Goal: Task Accomplishment & Management: Manage account settings

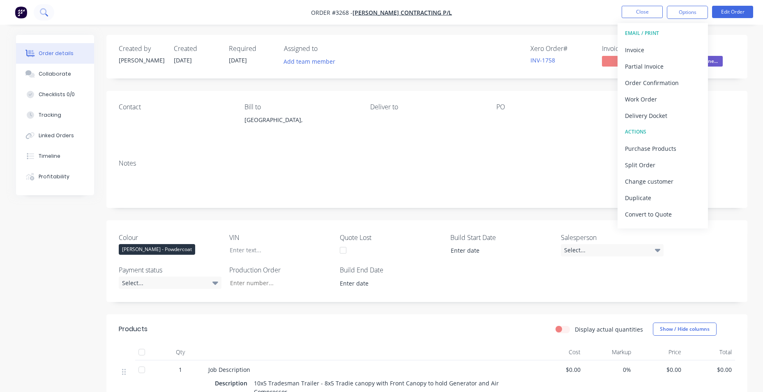
click at [46, 11] on icon at bounding box center [43, 11] width 7 height 7
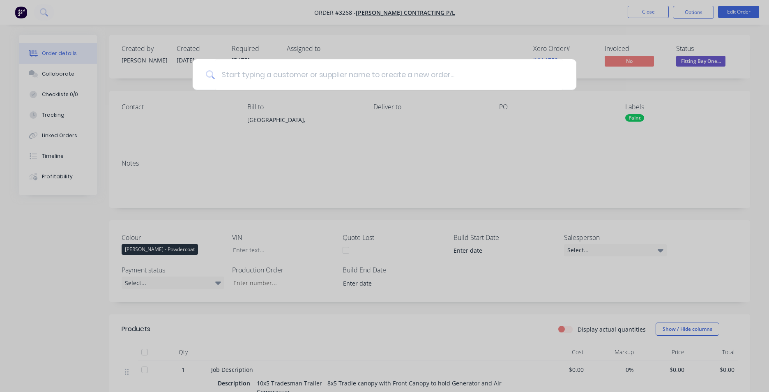
click at [26, 11] on div at bounding box center [384, 196] width 769 height 392
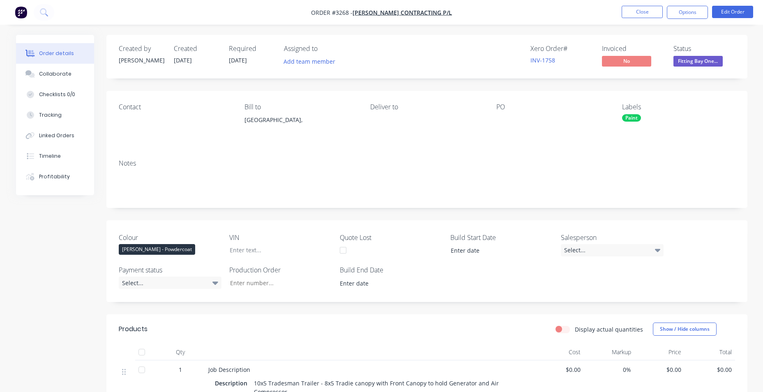
click at [15, 12] on img "button" at bounding box center [21, 12] width 12 height 12
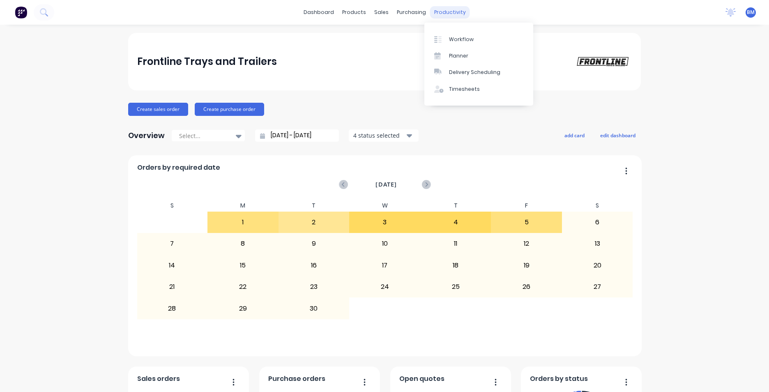
click at [443, 9] on div "productivity" at bounding box center [450, 12] width 40 height 12
click at [469, 37] on div "Workflow" at bounding box center [461, 39] width 25 height 7
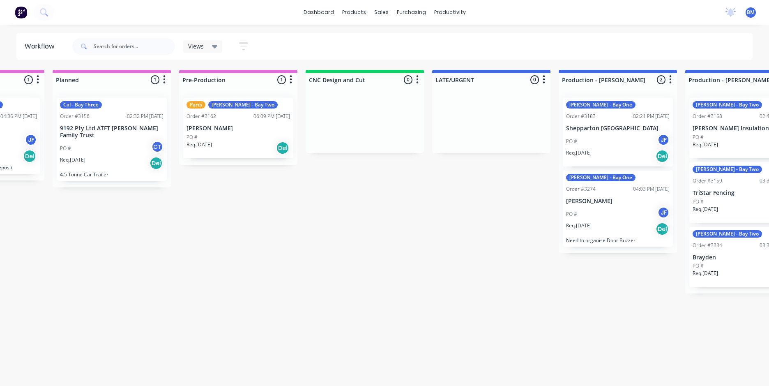
scroll to position [0, 342]
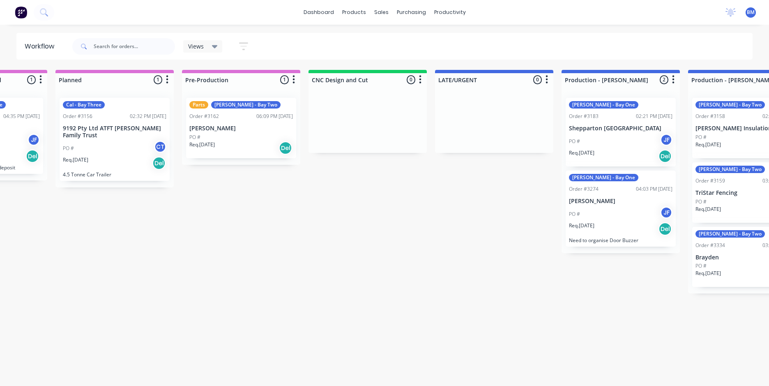
click at [214, 45] on icon at bounding box center [215, 46] width 6 height 3
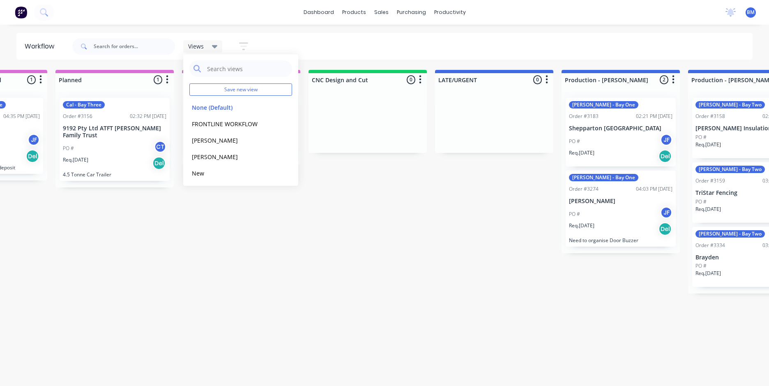
click at [214, 45] on icon at bounding box center [215, 46] width 6 height 3
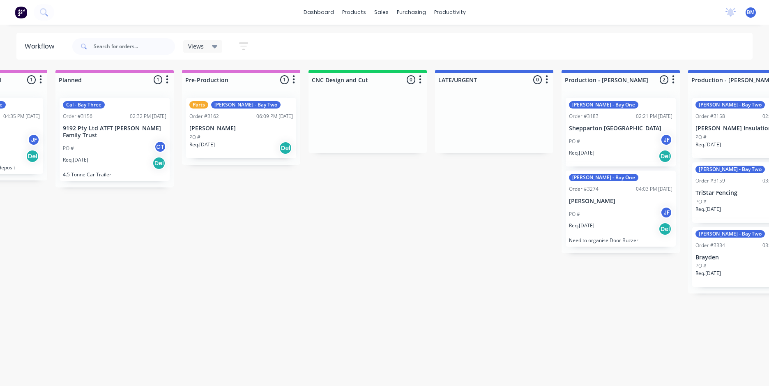
click at [242, 48] on icon "button" at bounding box center [243, 46] width 9 height 10
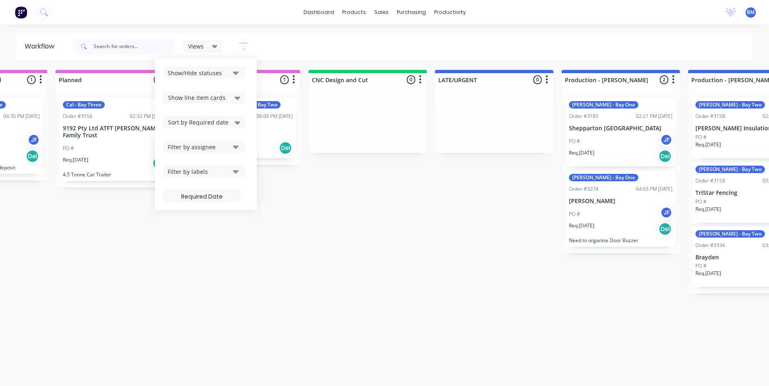
click at [242, 48] on icon "button" at bounding box center [243, 46] width 9 height 10
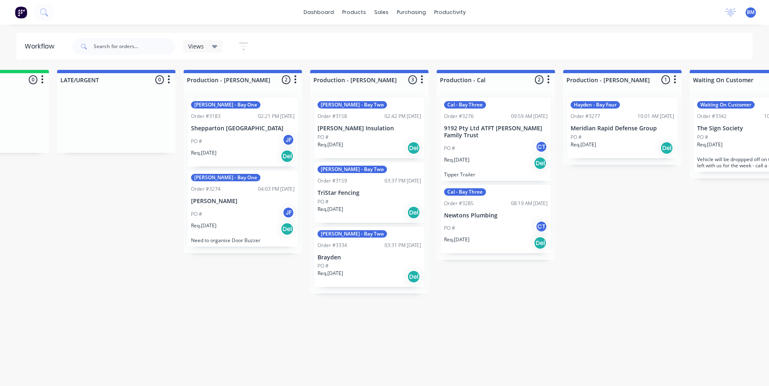
scroll to position [0, 714]
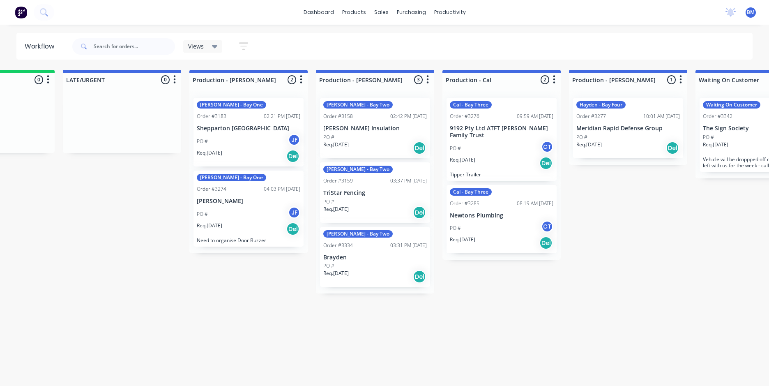
click at [213, 307] on div "Submitted 20 Sort By Created date Required date Order number Customer name Most…" at bounding box center [560, 224] width 2560 height 308
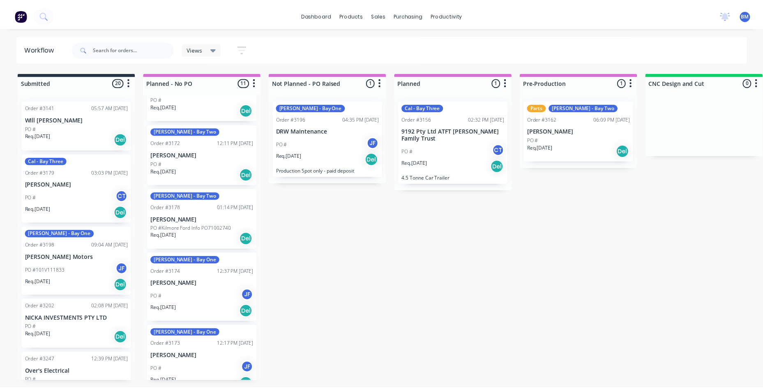
scroll to position [0, 0]
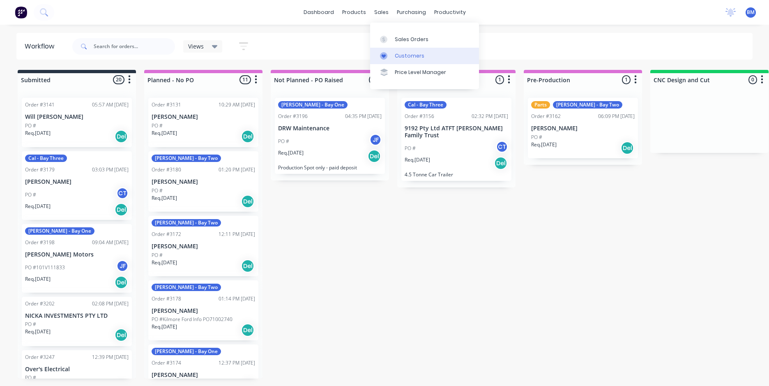
click at [394, 54] on link "Customers" at bounding box center [424, 56] width 109 height 16
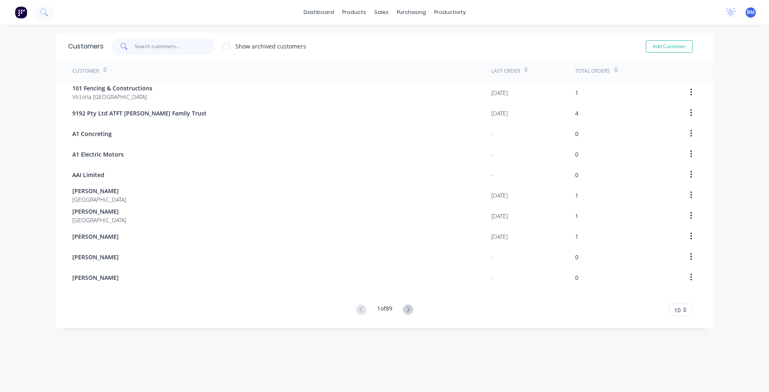
click at [135, 44] on input "text" at bounding box center [175, 46] width 80 height 16
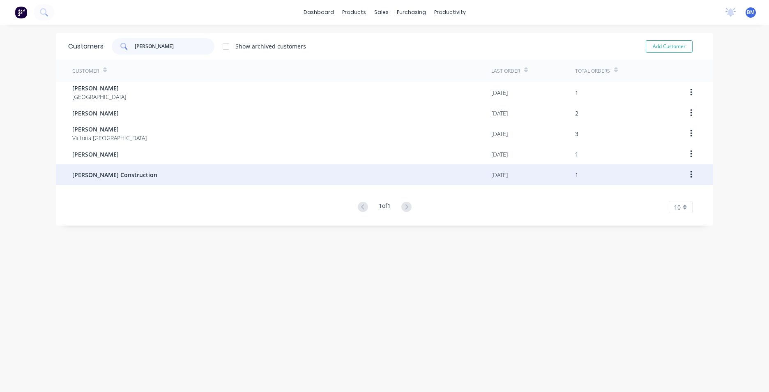
type input "[PERSON_NAME]"
click at [137, 169] on div "[PERSON_NAME] Construction" at bounding box center [281, 174] width 419 height 21
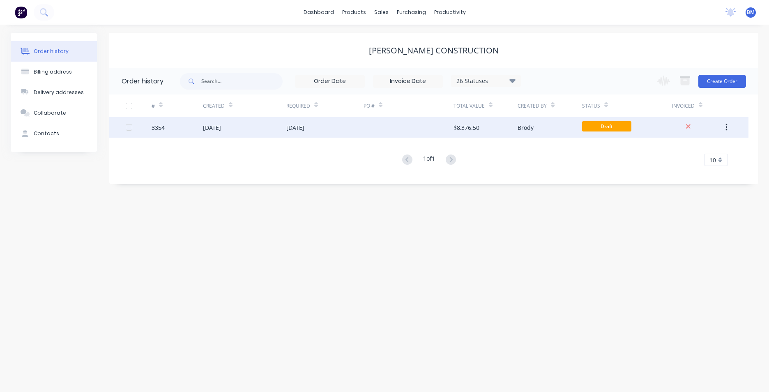
click at [558, 130] on div "Brody" at bounding box center [549, 127] width 64 height 21
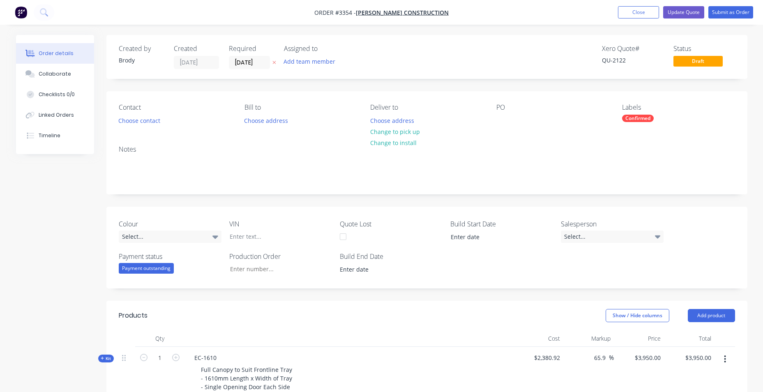
click at [23, 13] on img "button" at bounding box center [21, 12] width 12 height 12
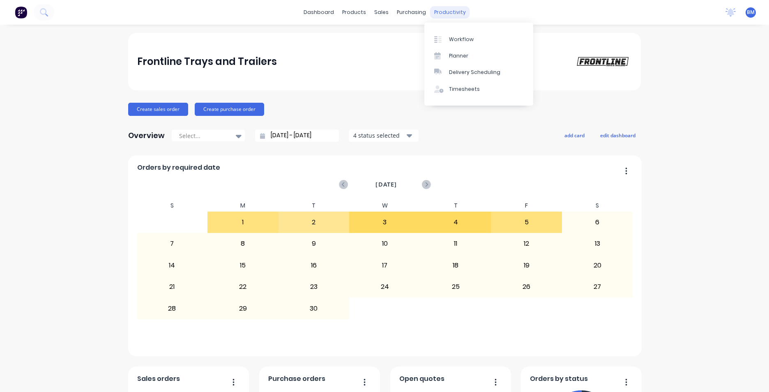
click at [451, 10] on div "productivity" at bounding box center [450, 12] width 40 height 12
click at [466, 52] on div "Planner" at bounding box center [458, 55] width 19 height 7
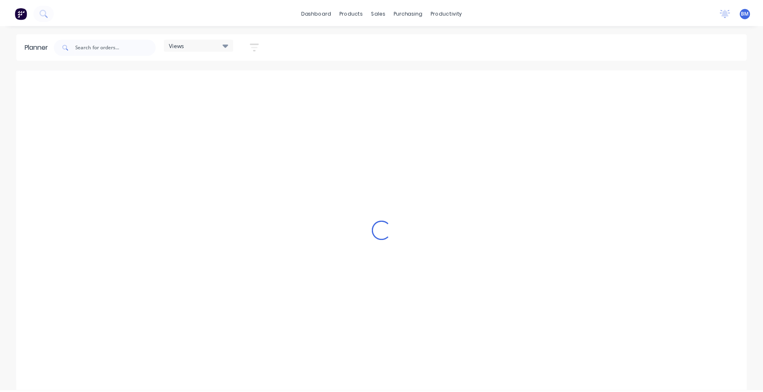
scroll to position [0, 132]
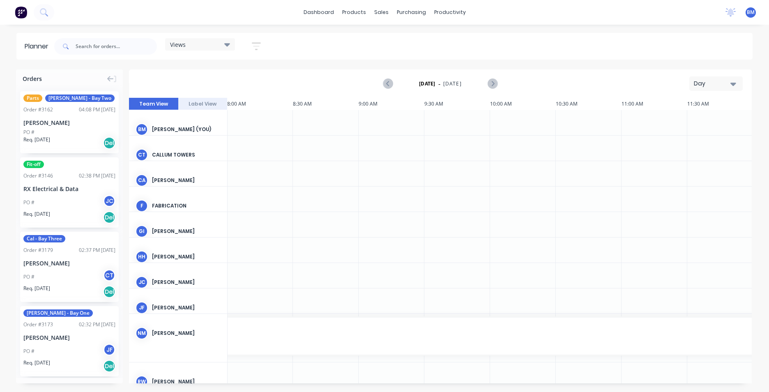
click at [734, 87] on icon "button" at bounding box center [733, 83] width 6 height 9
click at [709, 139] on div "Month" at bounding box center [700, 138] width 81 height 16
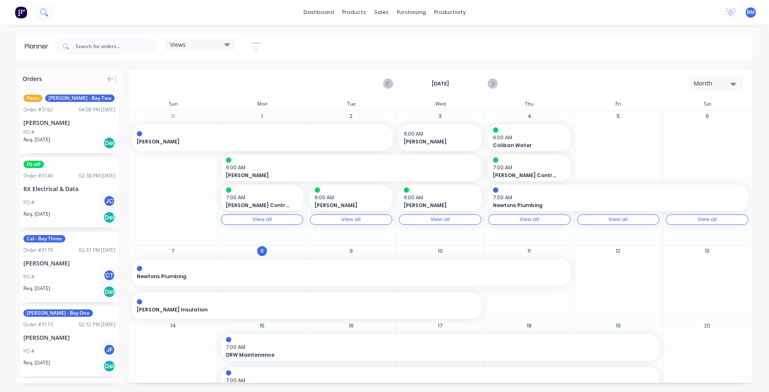
click at [41, 12] on icon at bounding box center [43, 11] width 7 height 7
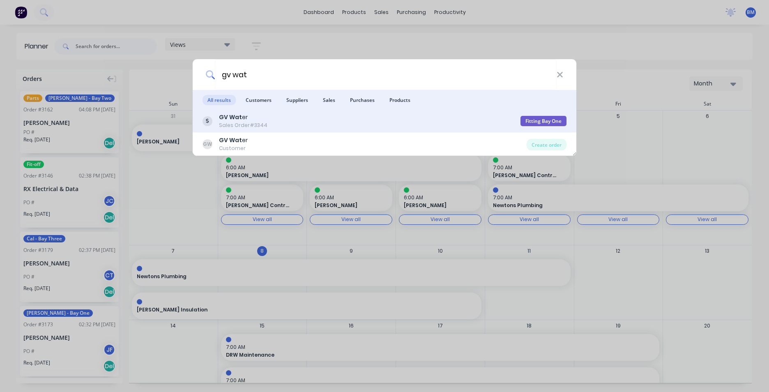
type input "gv wat"
click at [234, 126] on div "Sales Order #3344" at bounding box center [243, 125] width 48 height 7
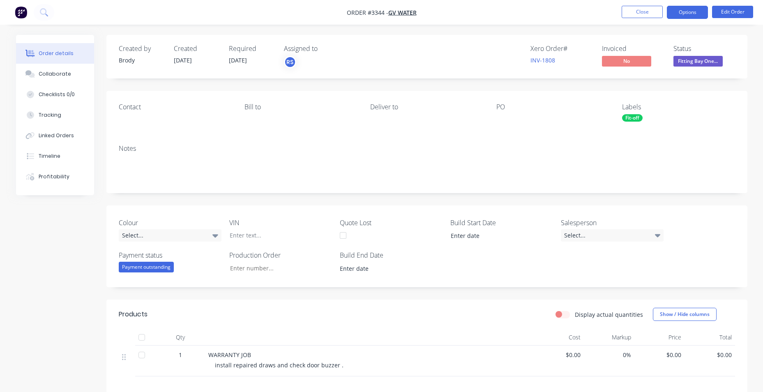
click at [678, 15] on button "Options" at bounding box center [686, 12] width 41 height 13
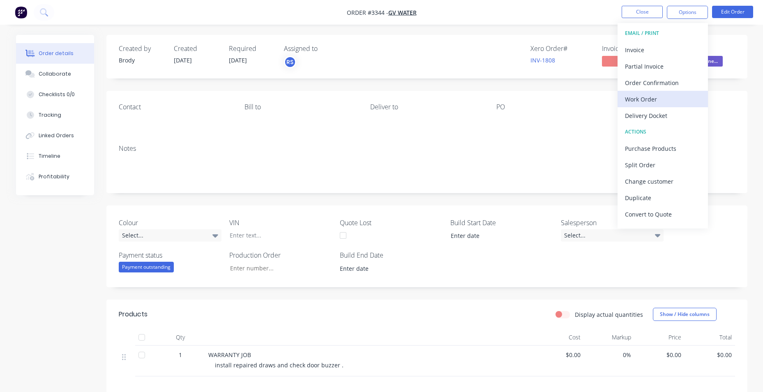
click at [639, 105] on button "Work Order" at bounding box center [662, 99] width 90 height 16
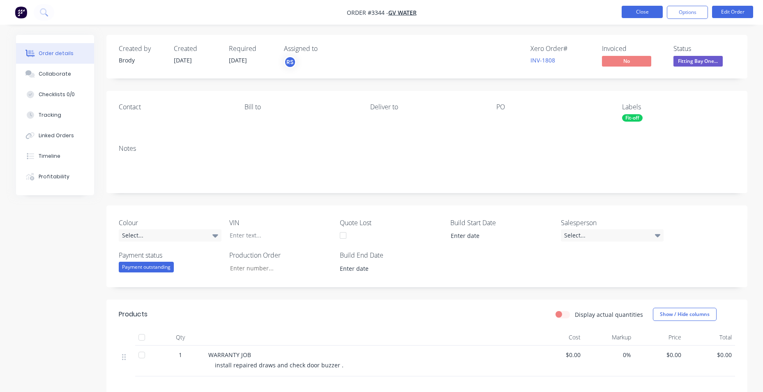
click at [650, 10] on button "Close" at bounding box center [641, 12] width 41 height 12
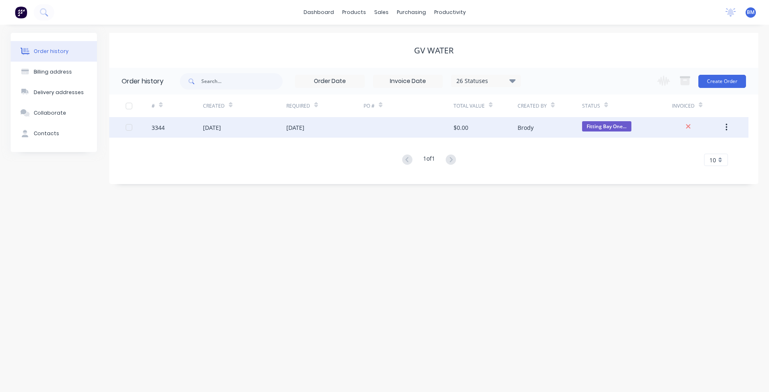
click at [479, 129] on div "$0.00" at bounding box center [485, 127] width 64 height 21
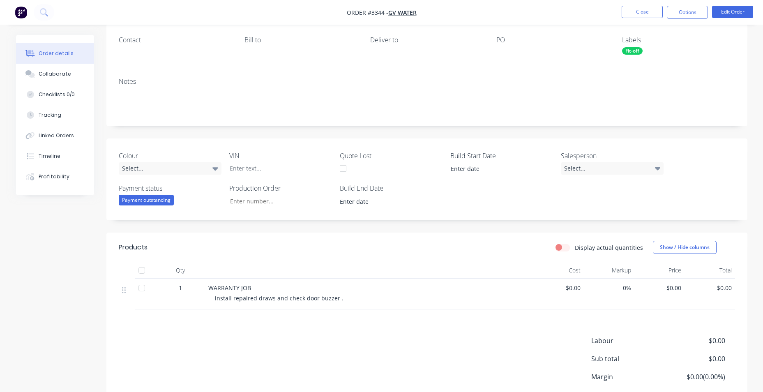
scroll to position [131, 0]
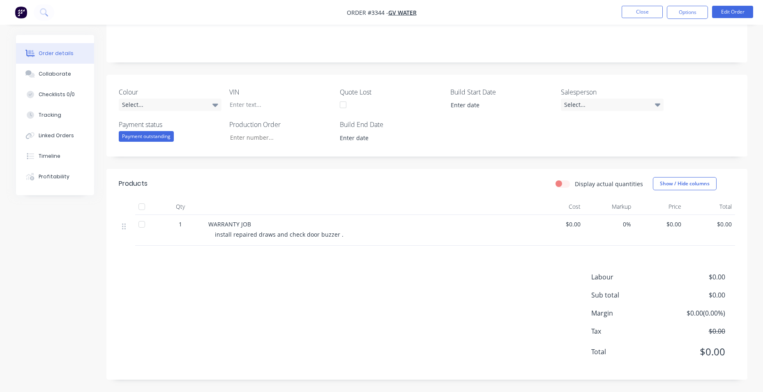
click at [381, 223] on div "WARRANTY JOB" at bounding box center [369, 224] width 322 height 9
click at [361, 242] on div "WARRANTY JOB install repaired draws and check door buzzer ." at bounding box center [369, 230] width 329 height 31
click at [735, 11] on button "Edit Order" at bounding box center [732, 12] width 41 height 12
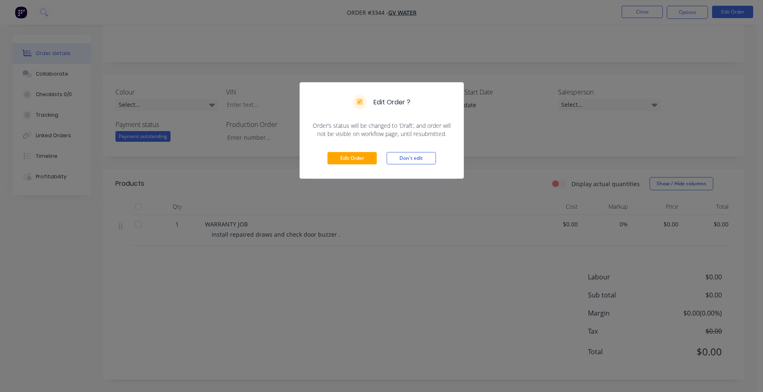
click at [323, 159] on div "Edit Order Don't edit" at bounding box center [381, 158] width 163 height 40
click at [332, 156] on button "Edit Order" at bounding box center [351, 158] width 49 height 12
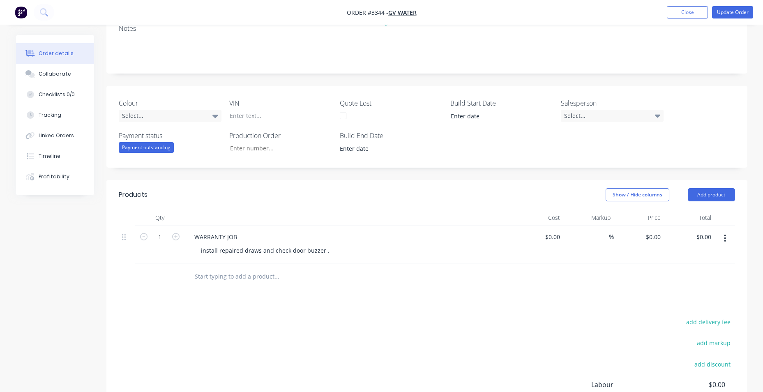
scroll to position [205, 0]
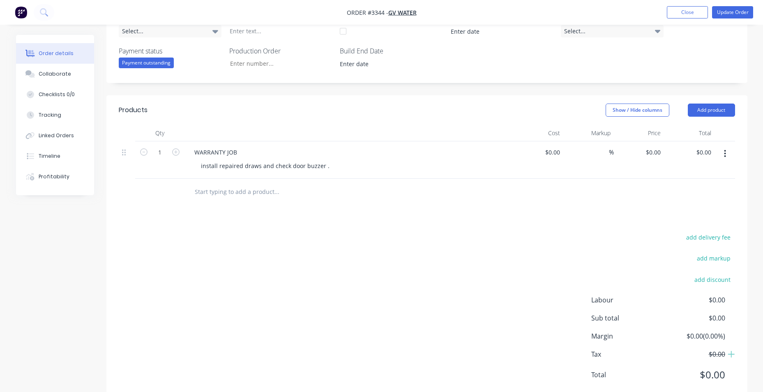
drag, startPoint x: 339, startPoint y: 161, endPoint x: 331, endPoint y: 156, distance: 9.7
click at [337, 159] on div "WARRANTY JOB install repaired draws and check door buzzer ." at bounding box center [348, 159] width 329 height 37
click at [329, 164] on div "install repaired draws and check door buzzer ." at bounding box center [265, 166] width 142 height 12
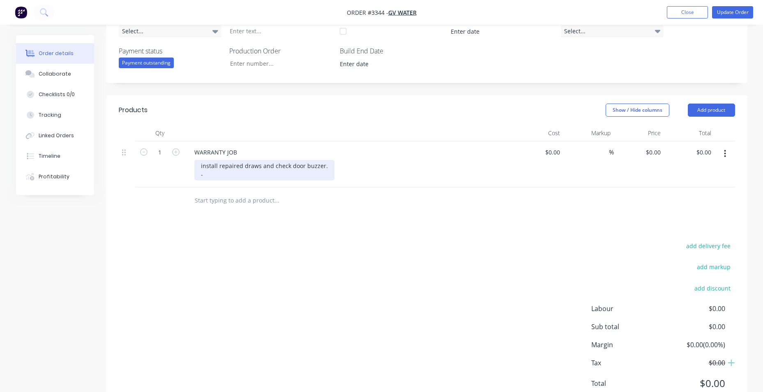
click at [221, 174] on div "install repaired draws and check door buzzer. -" at bounding box center [264, 170] width 140 height 21
click at [221, 174] on div "install repaired draws and check door buzzer." at bounding box center [264, 170] width 140 height 21
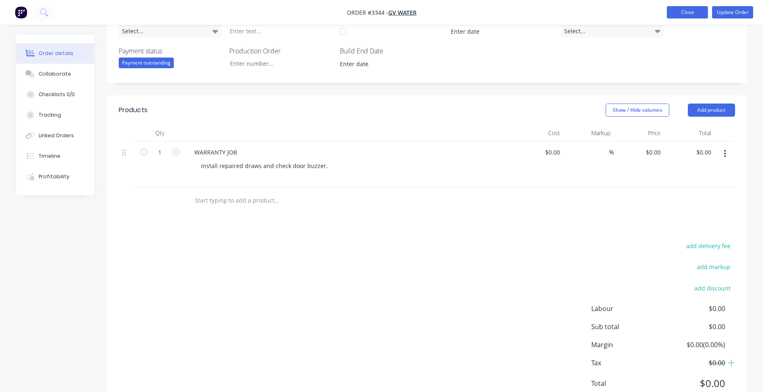
drag, startPoint x: 691, startPoint y: 9, endPoint x: 701, endPoint y: 14, distance: 11.0
click at [691, 9] on button "Close" at bounding box center [686, 12] width 41 height 12
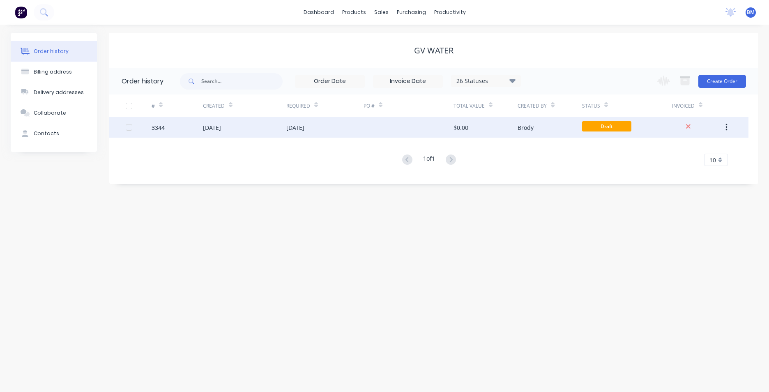
click at [359, 133] on div "[DATE]" at bounding box center [324, 127] width 77 height 21
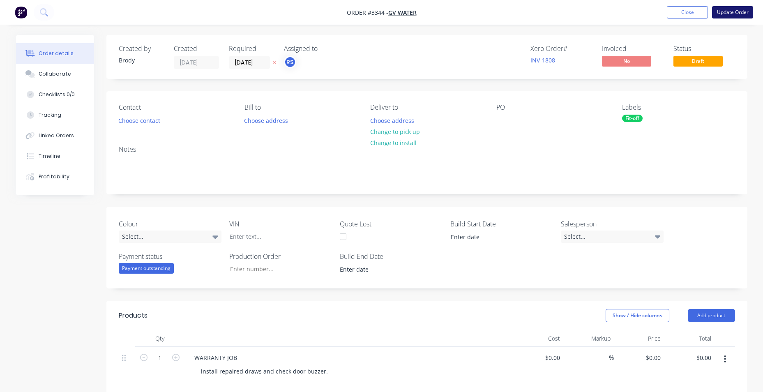
click at [726, 15] on button "Update Order" at bounding box center [732, 12] width 41 height 12
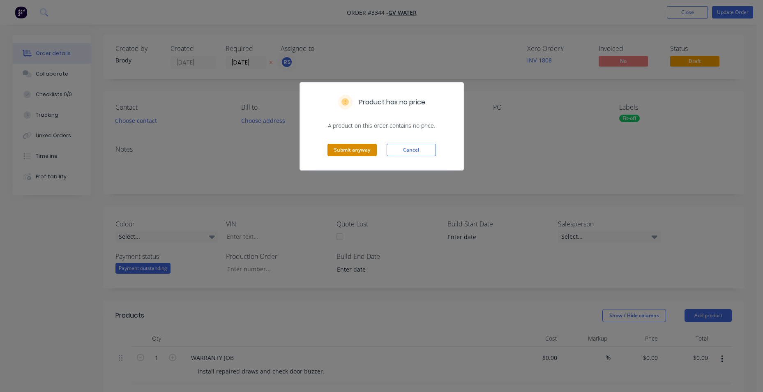
click at [350, 149] on button "Submit anyway" at bounding box center [351, 150] width 49 height 12
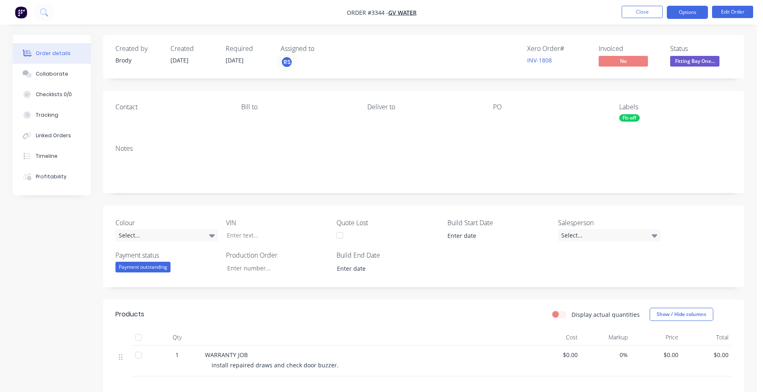
click at [671, 14] on button "Options" at bounding box center [686, 12] width 41 height 13
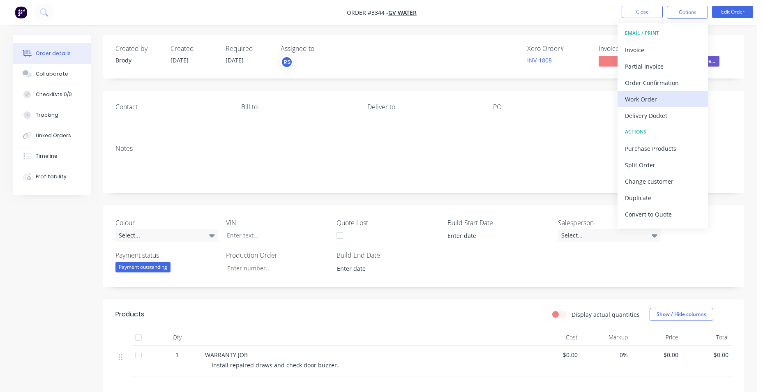
click at [674, 95] on div "Work Order" at bounding box center [663, 99] width 76 height 12
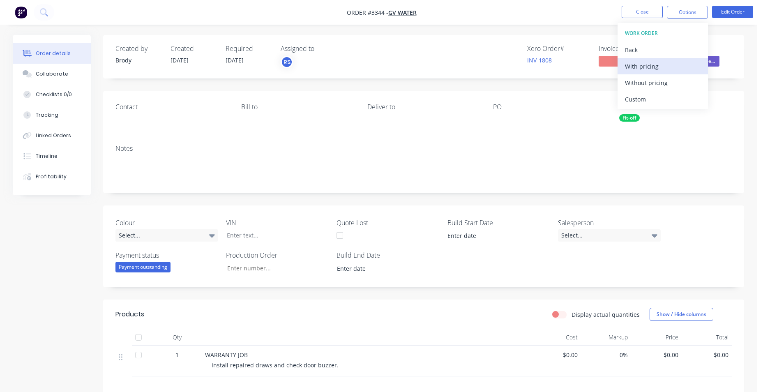
click at [664, 73] on button "With pricing" at bounding box center [662, 66] width 90 height 16
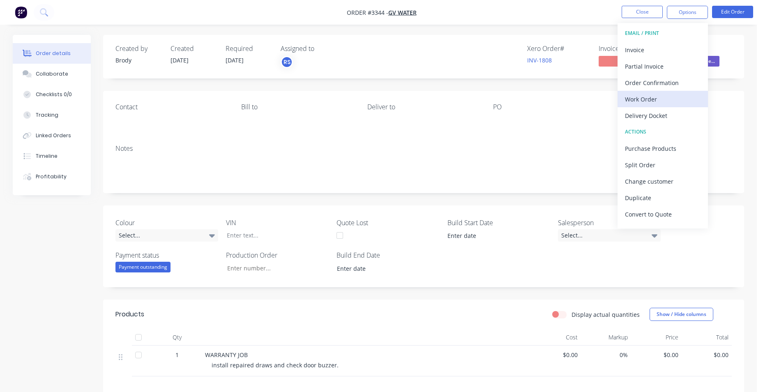
click at [673, 103] on div "Work Order" at bounding box center [663, 99] width 76 height 12
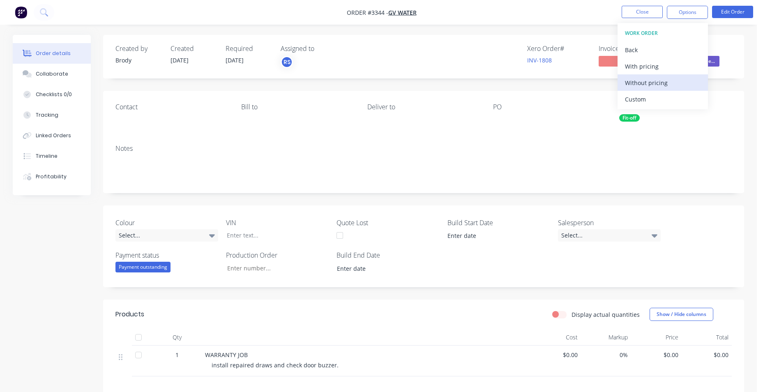
click at [666, 80] on div "Without pricing" at bounding box center [663, 83] width 76 height 12
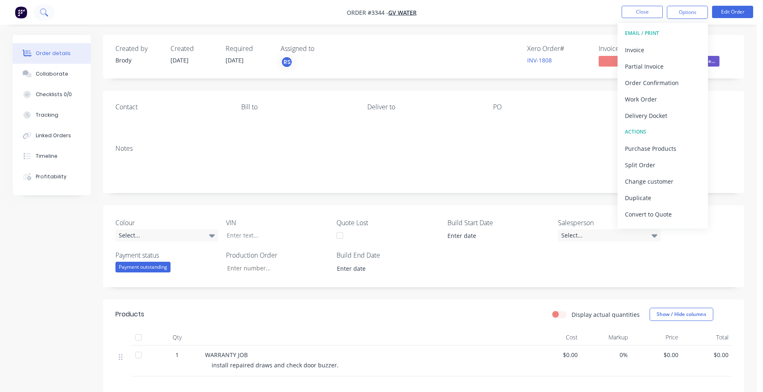
click at [44, 12] on icon at bounding box center [44, 12] width 8 height 8
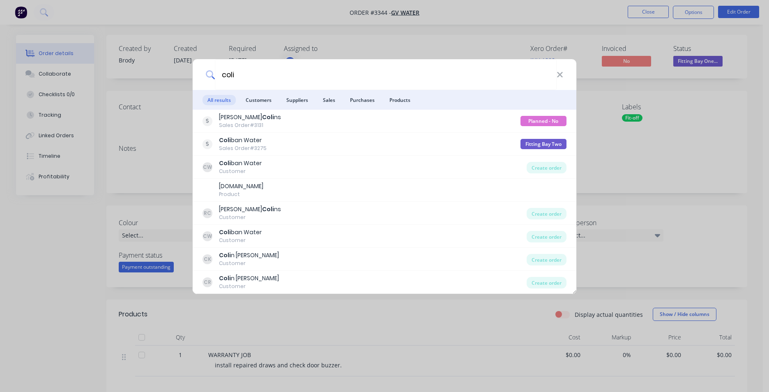
type input "coli"
drag, startPoint x: 560, startPoint y: 73, endPoint x: 544, endPoint y: 65, distance: 17.8
click at [560, 73] on icon at bounding box center [559, 74] width 7 height 9
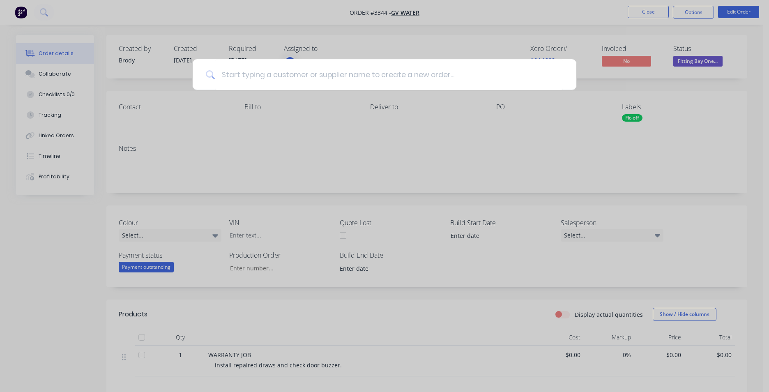
click at [18, 11] on div at bounding box center [384, 196] width 769 height 392
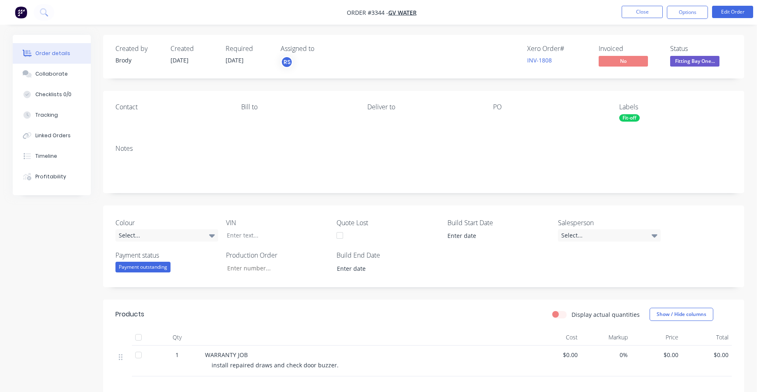
click at [18, 11] on img "button" at bounding box center [21, 12] width 12 height 12
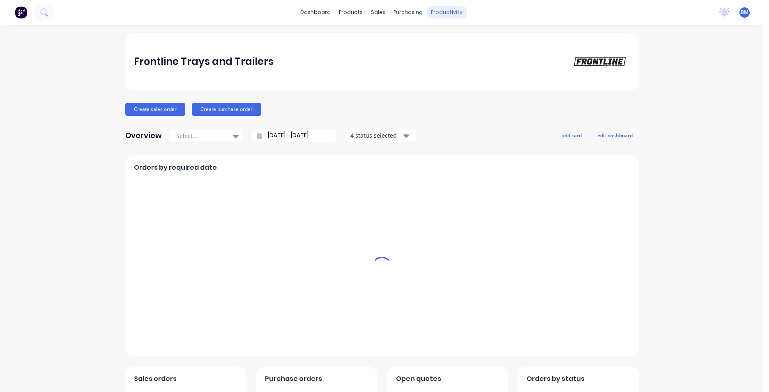
click at [432, 14] on div "productivity" at bounding box center [447, 12] width 40 height 12
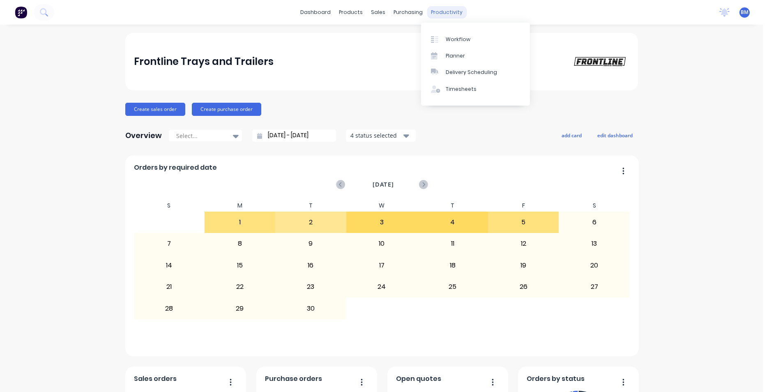
click at [442, 12] on div "productivity" at bounding box center [447, 12] width 40 height 12
click at [458, 54] on div "Planner" at bounding box center [455, 55] width 19 height 7
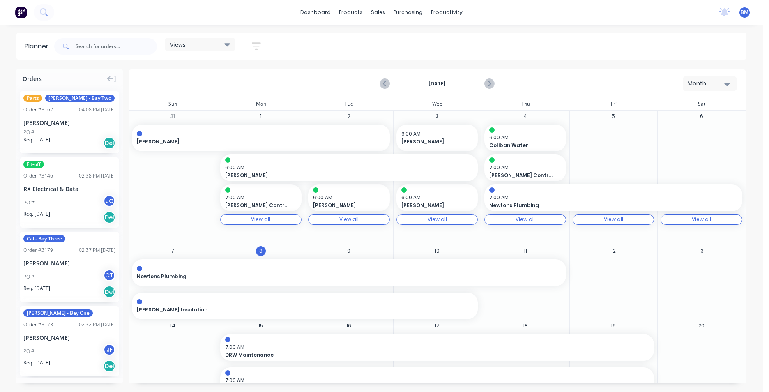
click at [25, 14] on img at bounding box center [21, 12] width 12 height 12
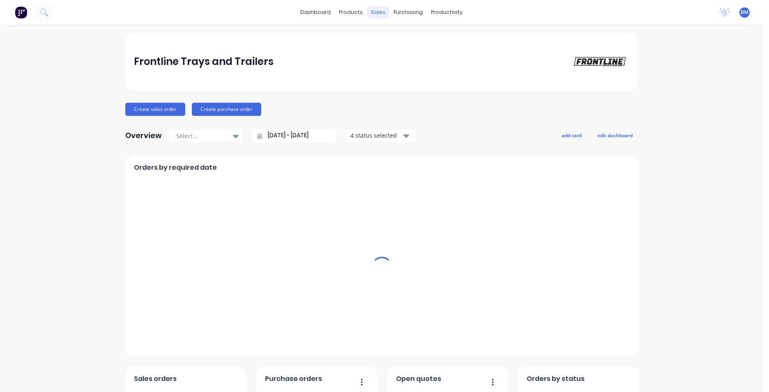
click at [372, 16] on div "sales" at bounding box center [378, 12] width 23 height 12
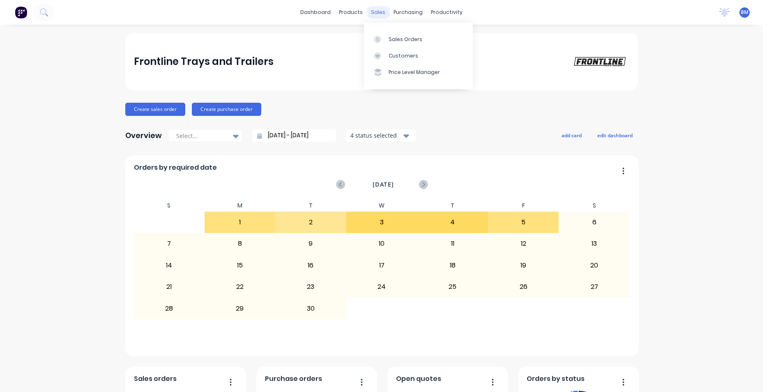
click at [369, 10] on div "sales" at bounding box center [378, 12] width 23 height 12
click at [404, 52] on div "Customers" at bounding box center [403, 55] width 30 height 7
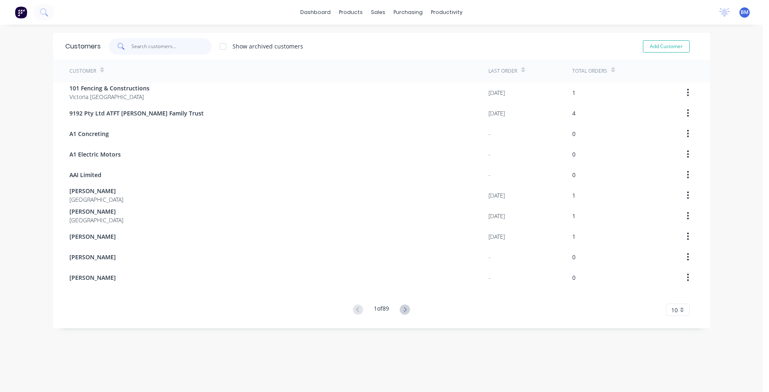
click at [146, 47] on input "text" at bounding box center [171, 46] width 80 height 16
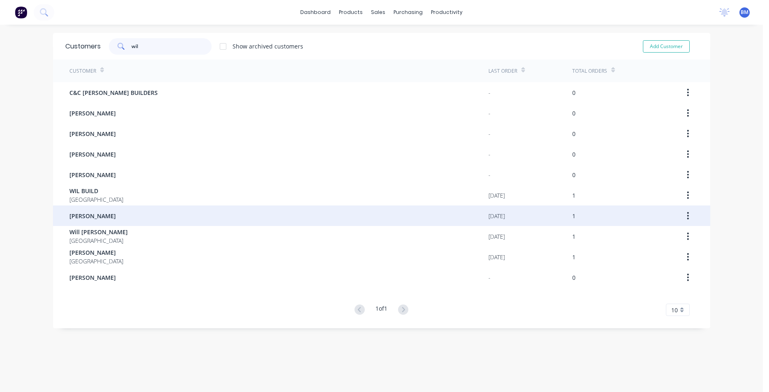
type input "wil"
click at [108, 206] on div "[PERSON_NAME]" at bounding box center [278, 215] width 419 height 21
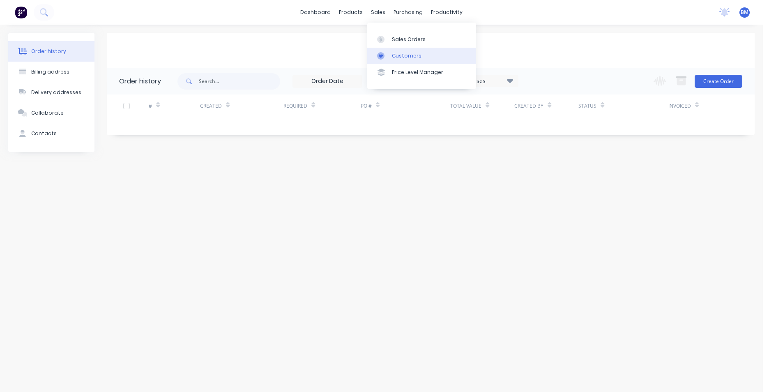
click at [398, 57] on div "Customers" at bounding box center [407, 55] width 30 height 7
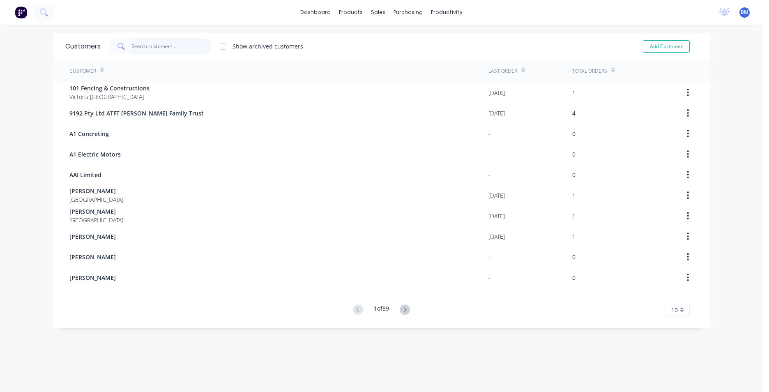
drag, startPoint x: 139, startPoint y: 46, endPoint x: 145, endPoint y: 55, distance: 11.2
click at [139, 46] on input "text" at bounding box center [171, 46] width 80 height 16
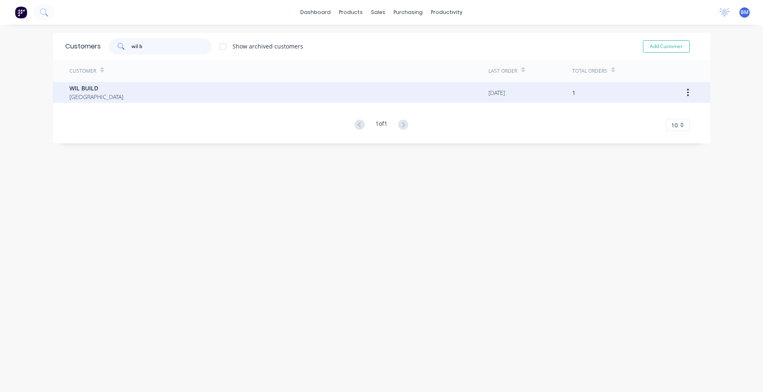
type input "wil b"
click at [98, 88] on div "WIL BUILD [GEOGRAPHIC_DATA]" at bounding box center [278, 92] width 419 height 21
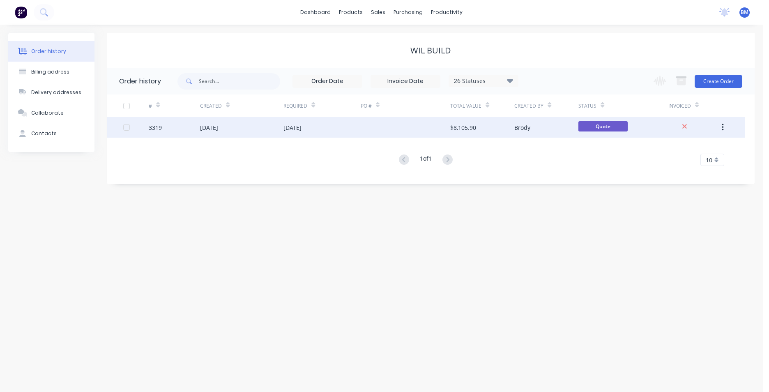
click at [431, 129] on div at bounding box center [406, 127] width 90 height 21
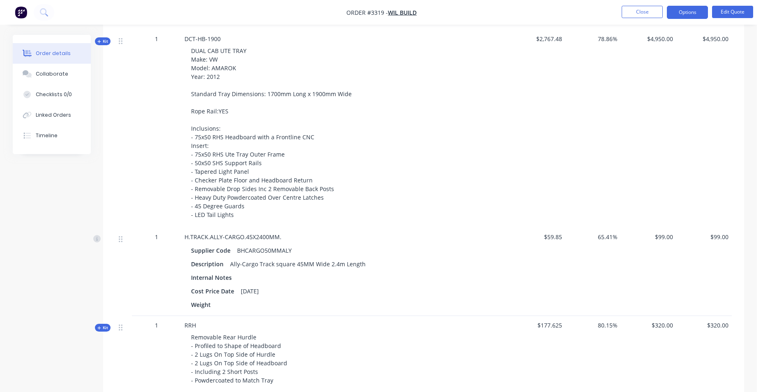
scroll to position [123, 0]
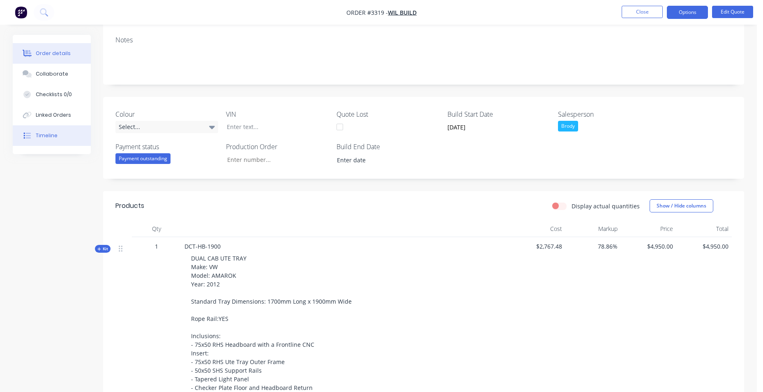
click at [35, 133] on button "Timeline" at bounding box center [52, 135] width 78 height 21
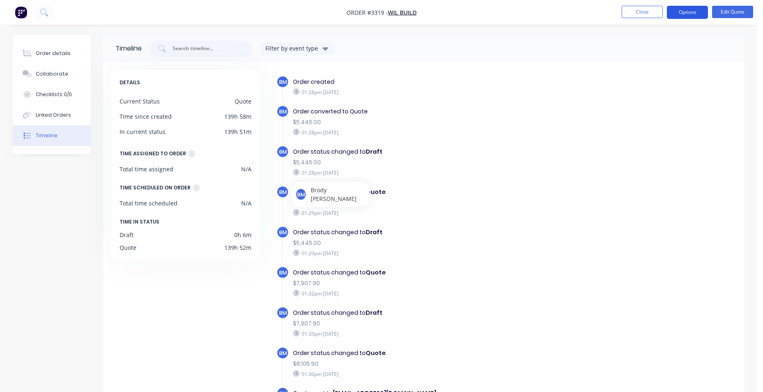
click at [688, 13] on button "Options" at bounding box center [686, 12] width 41 height 13
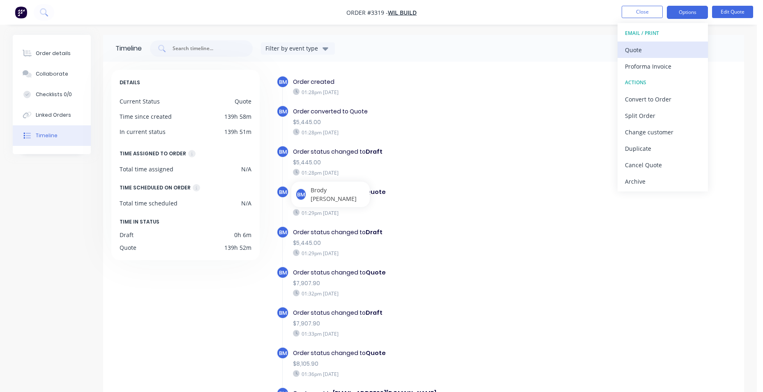
click at [677, 53] on div "Quote" at bounding box center [663, 50] width 76 height 12
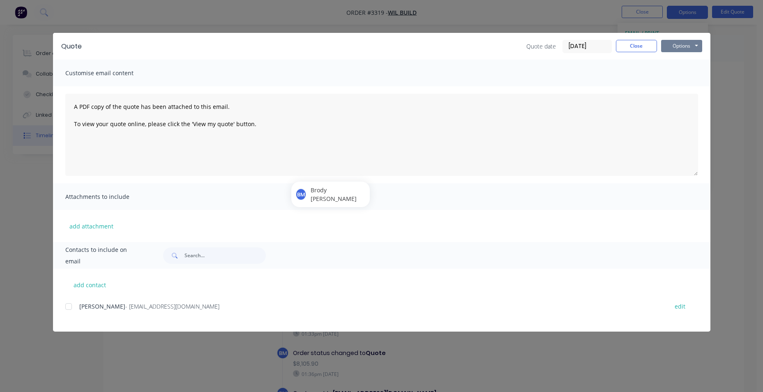
click at [690, 45] on button "Options" at bounding box center [681, 46] width 41 height 12
click at [700, 90] on button "Email" at bounding box center [687, 88] width 53 height 14
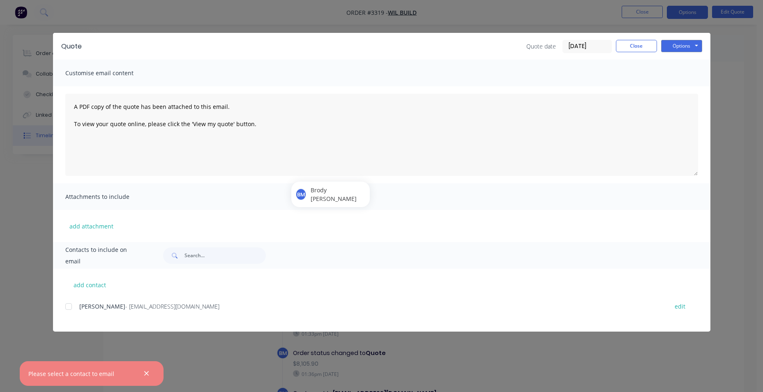
click at [69, 306] on div at bounding box center [68, 306] width 16 height 16
click at [673, 49] on button "Options" at bounding box center [681, 46] width 41 height 12
click at [678, 86] on button "Email" at bounding box center [687, 88] width 53 height 14
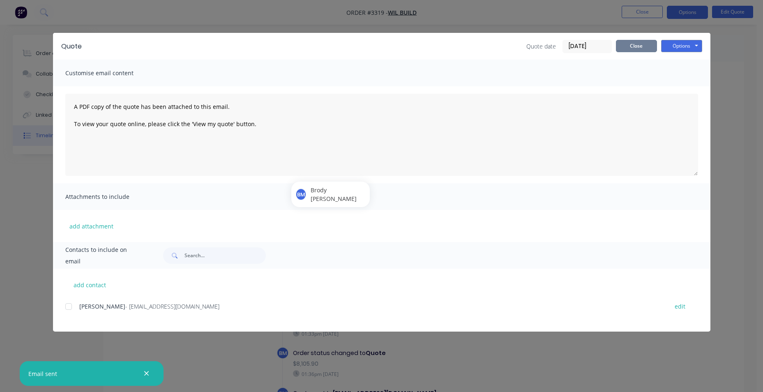
click at [641, 47] on button "Close" at bounding box center [636, 46] width 41 height 12
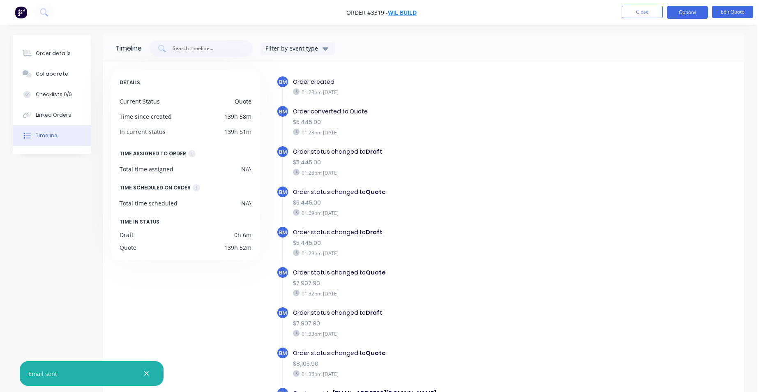
click at [399, 14] on span "WIL BUILD" at bounding box center [402, 13] width 29 height 8
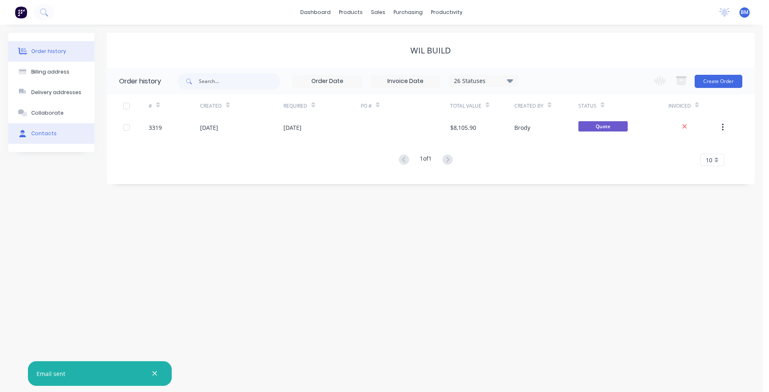
click at [33, 129] on button "Contacts" at bounding box center [51, 133] width 86 height 21
select select "AU"
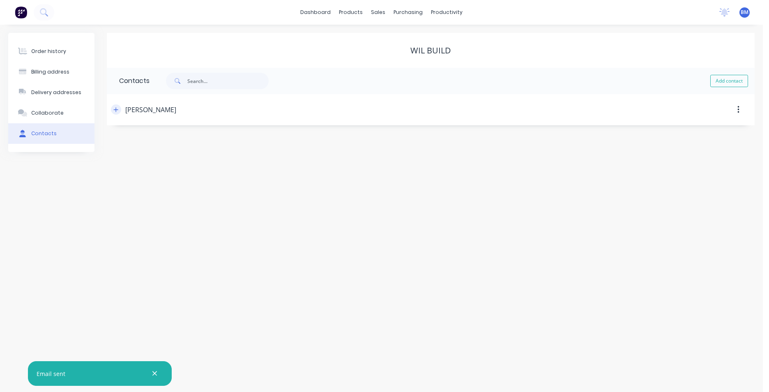
click at [115, 109] on icon "button" at bounding box center [115, 110] width 5 height 6
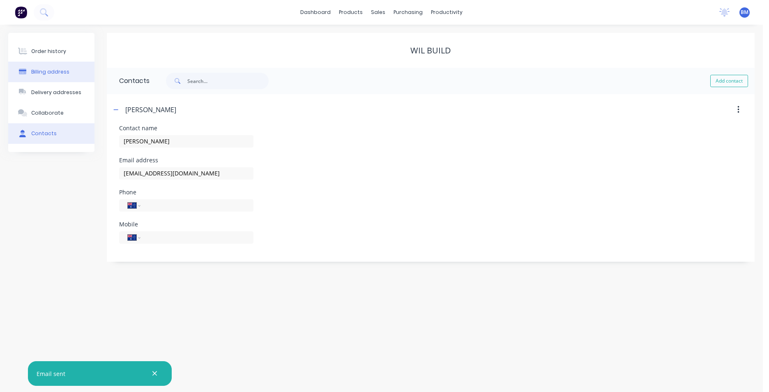
click at [111, 104] on button "button" at bounding box center [116, 109] width 10 height 10
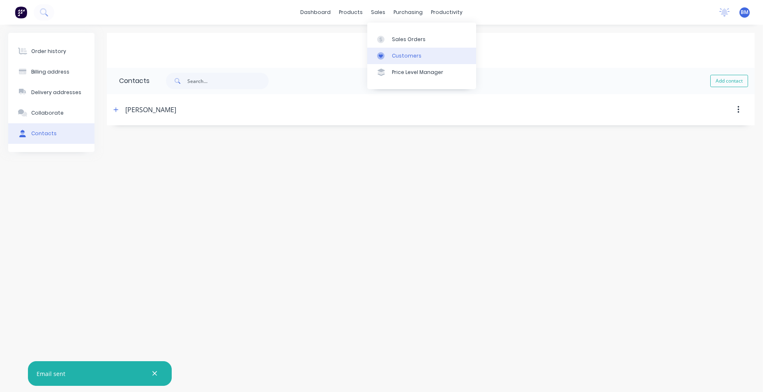
click at [402, 53] on div "Customers" at bounding box center [407, 55] width 30 height 7
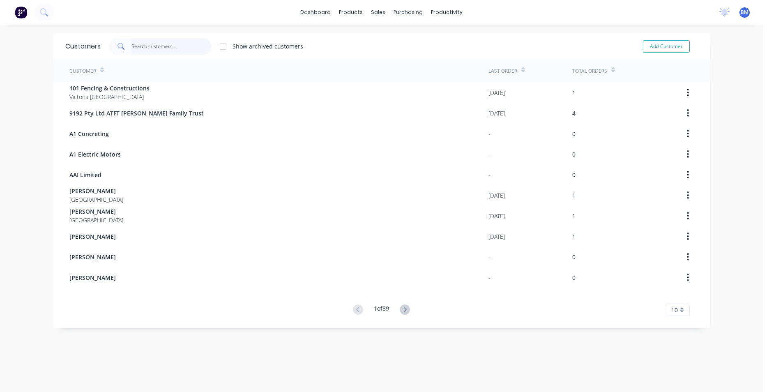
click at [161, 49] on input "text" at bounding box center [171, 46] width 80 height 16
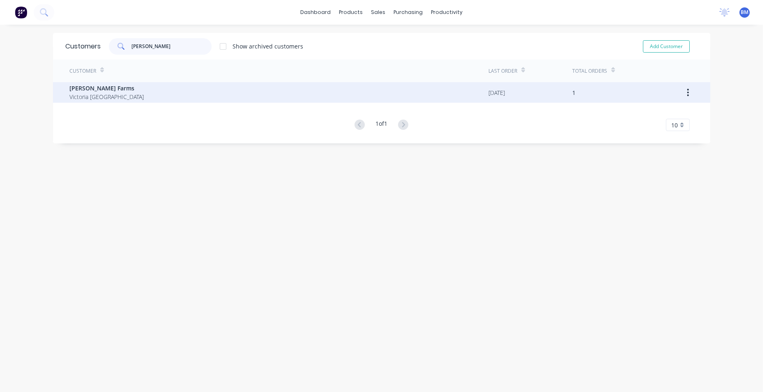
type input "[PERSON_NAME]"
click at [87, 98] on span "Victoria [GEOGRAPHIC_DATA]" at bounding box center [106, 96] width 74 height 9
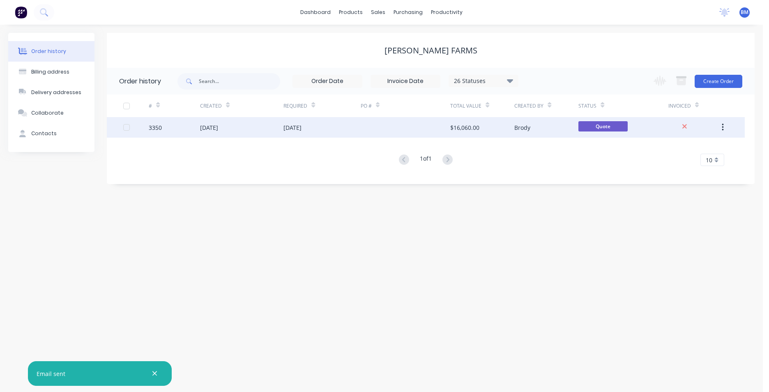
click at [333, 131] on div "[DATE]" at bounding box center [321, 127] width 77 height 21
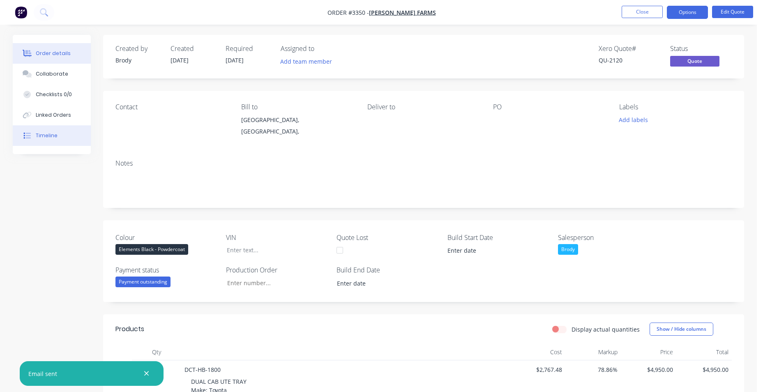
click at [56, 133] on button "Timeline" at bounding box center [52, 135] width 78 height 21
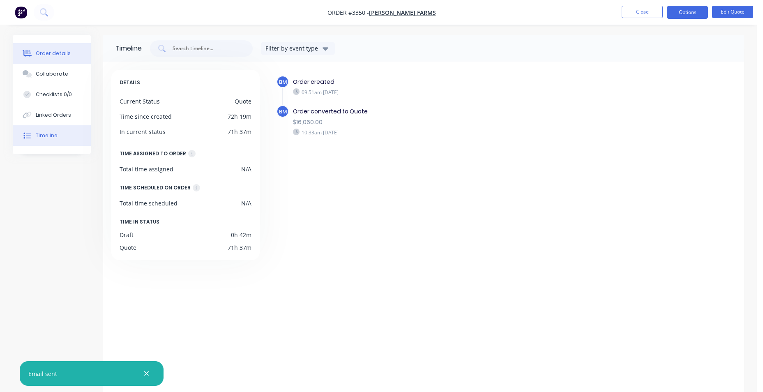
click at [33, 56] on button "Order details" at bounding box center [52, 53] width 78 height 21
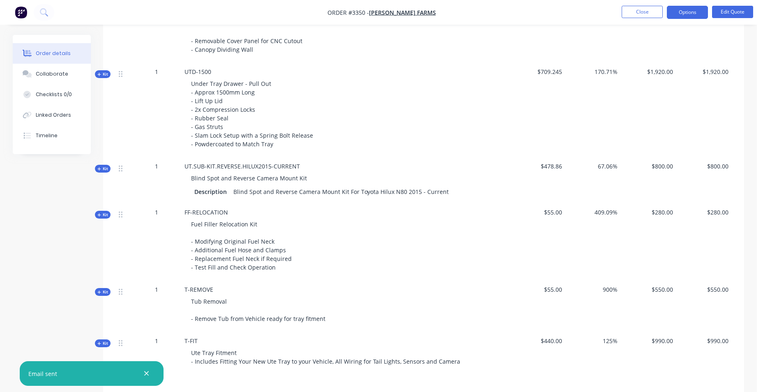
scroll to position [452, 0]
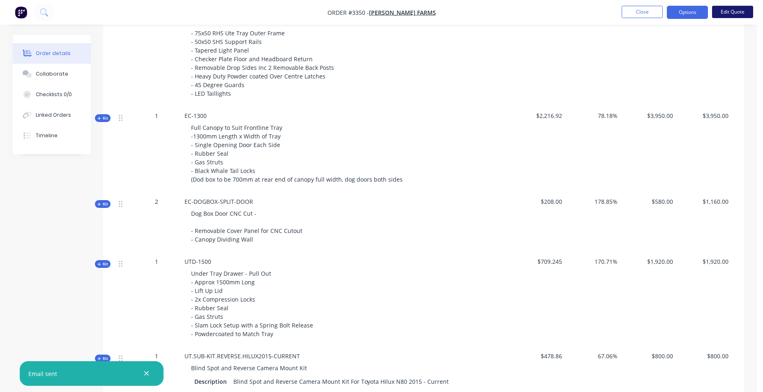
click at [739, 13] on button "Edit Quote" at bounding box center [732, 12] width 41 height 12
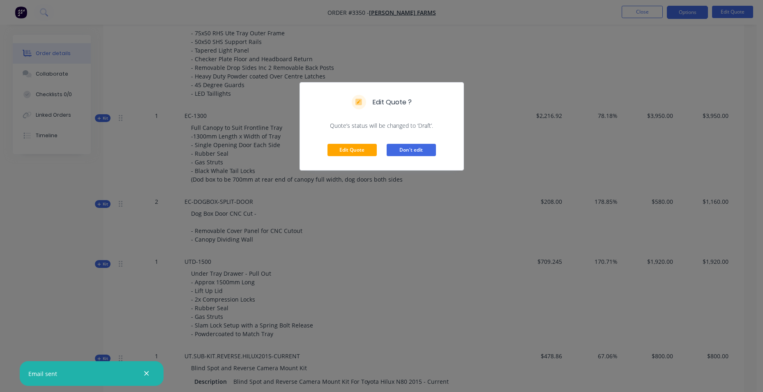
click at [393, 146] on button "Don't edit" at bounding box center [410, 150] width 49 height 12
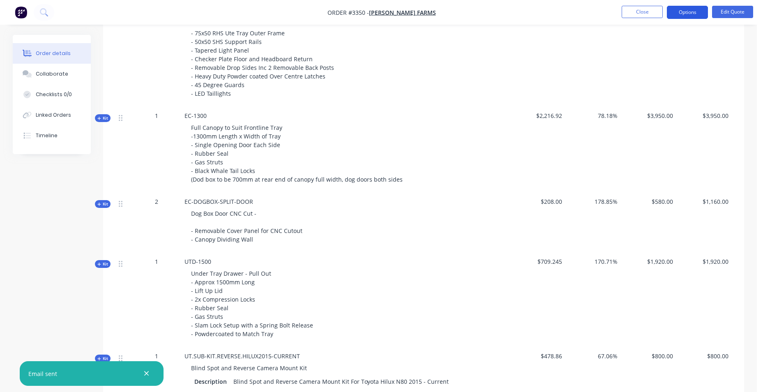
click at [694, 9] on button "Options" at bounding box center [686, 12] width 41 height 13
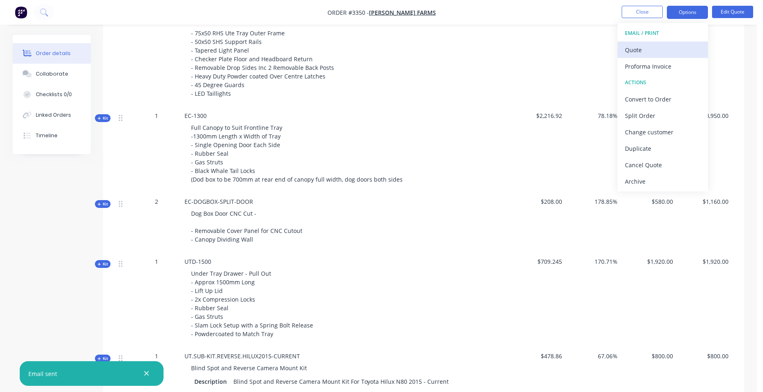
click at [666, 54] on div "Quote" at bounding box center [663, 50] width 76 height 12
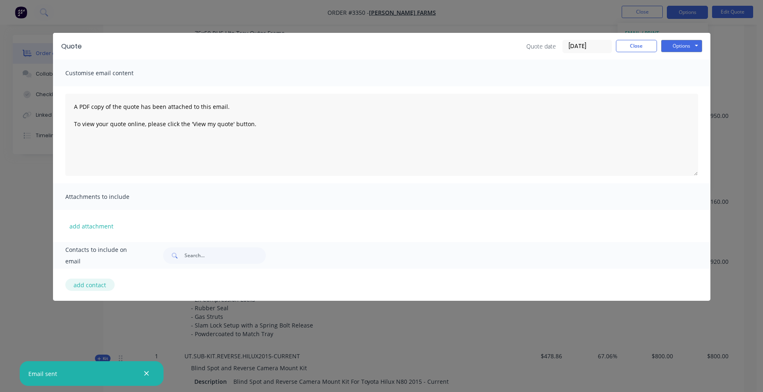
click at [80, 289] on button "add contact" at bounding box center [89, 284] width 49 height 12
select select "AU"
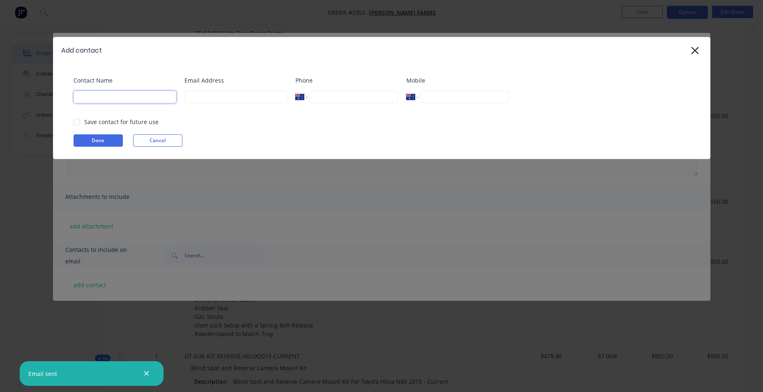
click at [125, 100] on input at bounding box center [125, 97] width 103 height 12
type input "will"
type input "[EMAIL_ADDRESS][DOMAIN_NAME]"
click at [332, 92] on input "tel" at bounding box center [353, 97] width 88 height 12
click at [76, 123] on div at bounding box center [77, 122] width 16 height 16
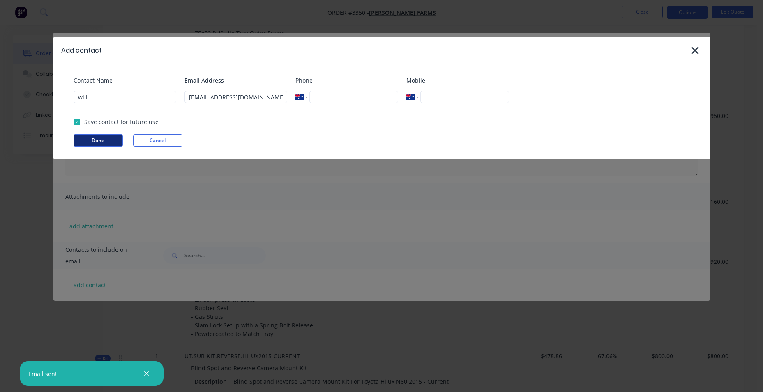
click at [88, 137] on button "Done" at bounding box center [98, 140] width 49 height 12
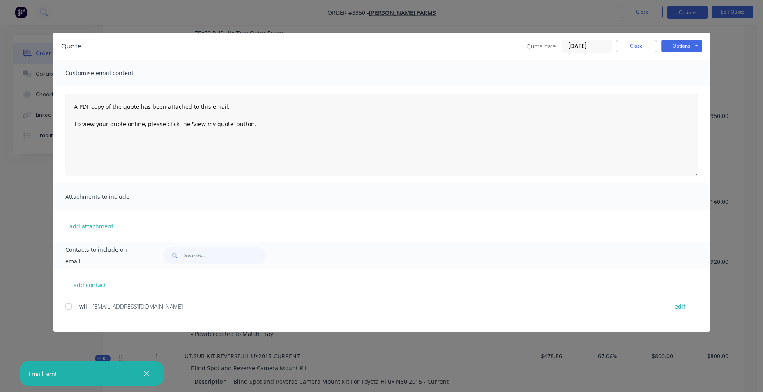
click at [69, 305] on div at bounding box center [68, 306] width 16 height 16
click at [676, 45] on button "Options" at bounding box center [681, 46] width 41 height 12
click at [680, 85] on button "Email" at bounding box center [687, 88] width 53 height 14
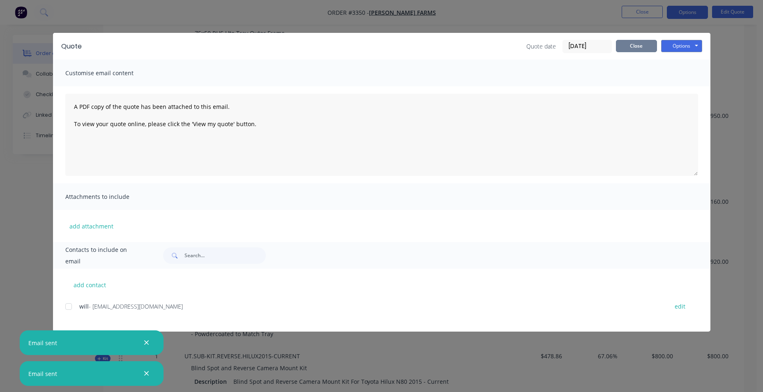
click at [639, 49] on button "Close" at bounding box center [636, 46] width 41 height 12
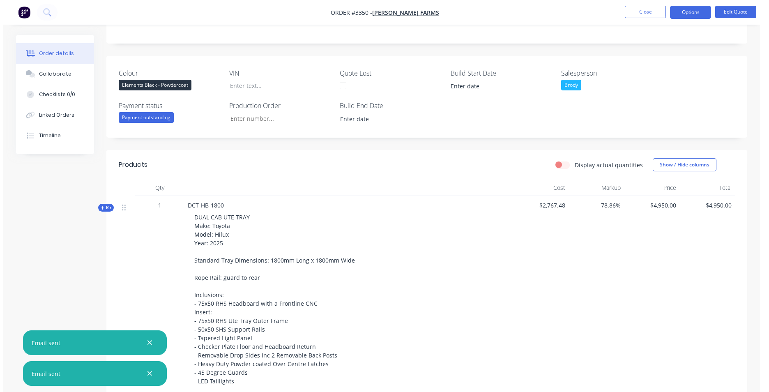
scroll to position [0, 0]
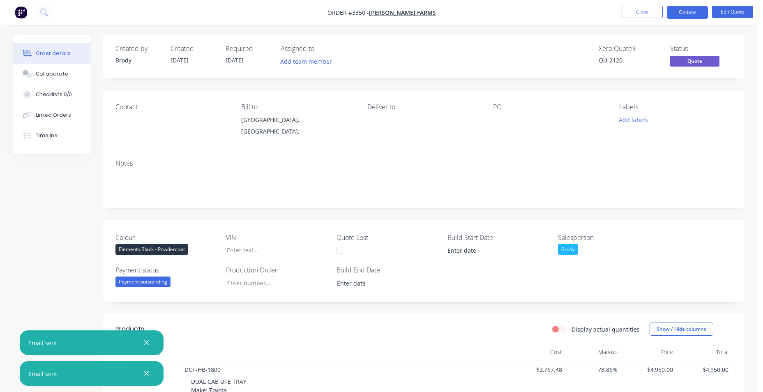
click at [25, 18] on img "button" at bounding box center [21, 12] width 12 height 12
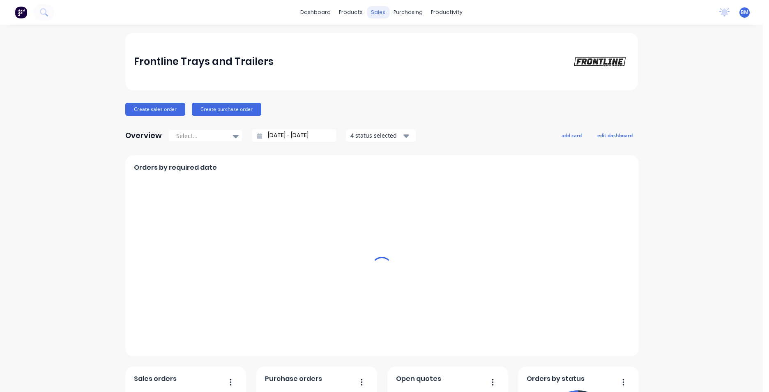
click at [377, 13] on div "sales" at bounding box center [378, 12] width 23 height 12
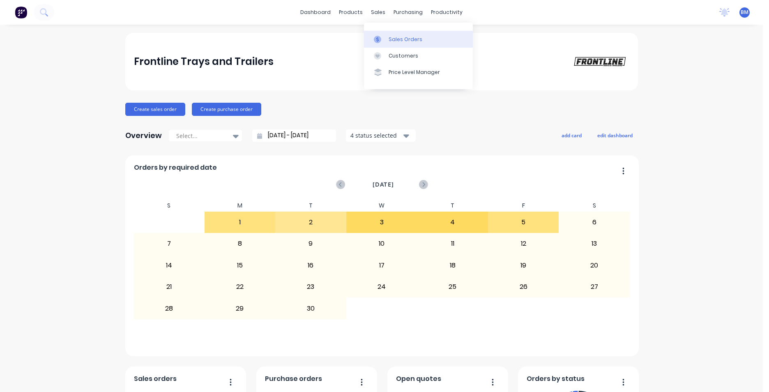
click at [400, 40] on div "Sales Orders" at bounding box center [405, 39] width 34 height 7
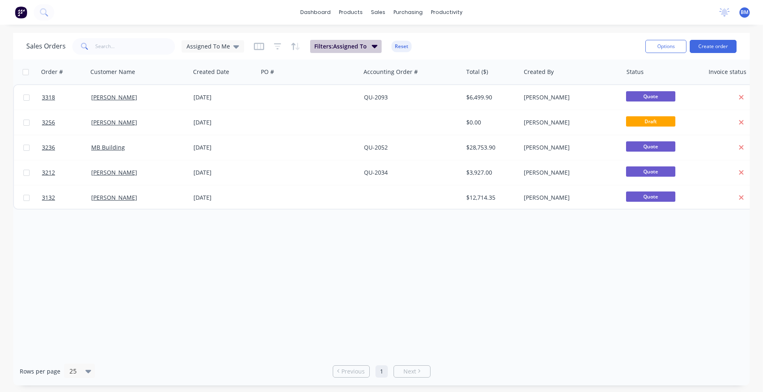
click at [364, 44] on span "Filters: Assigned To" at bounding box center [340, 46] width 53 height 8
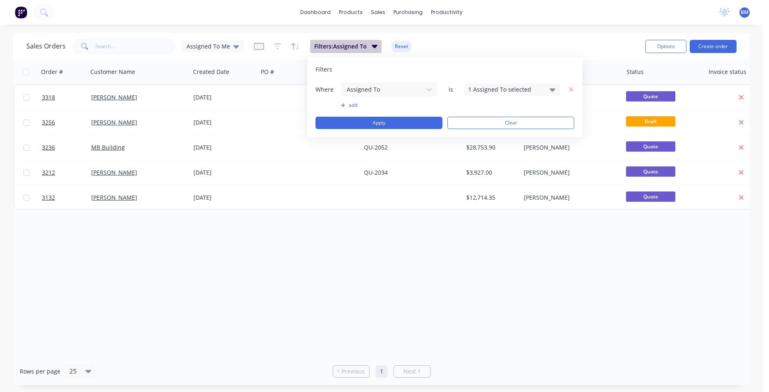
click at [364, 44] on span "Filters: Assigned To" at bounding box center [340, 46] width 53 height 8
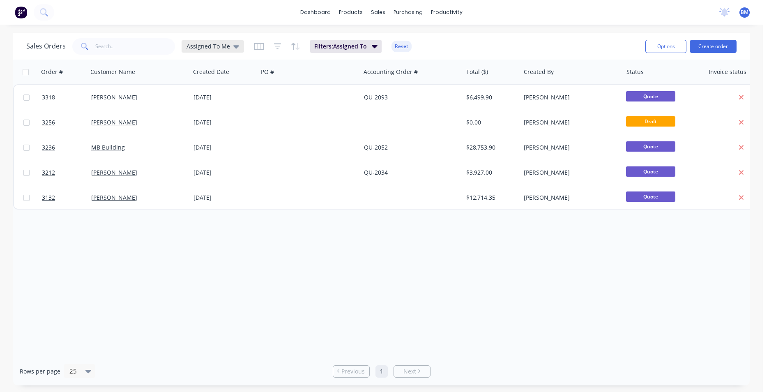
click at [235, 44] on icon at bounding box center [236, 46] width 6 height 9
click at [221, 117] on button "None" at bounding box center [231, 116] width 94 height 9
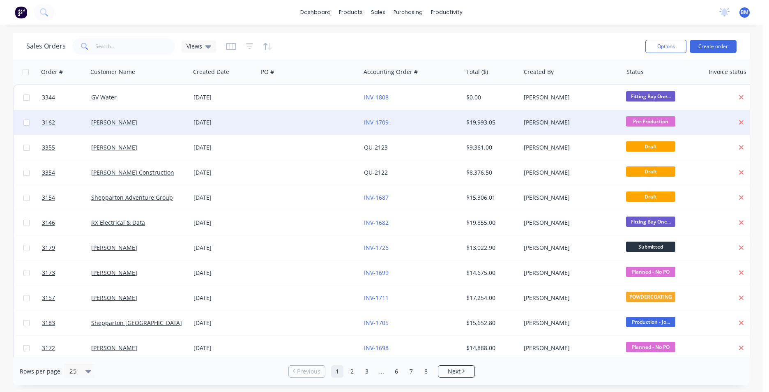
scroll to position [41, 0]
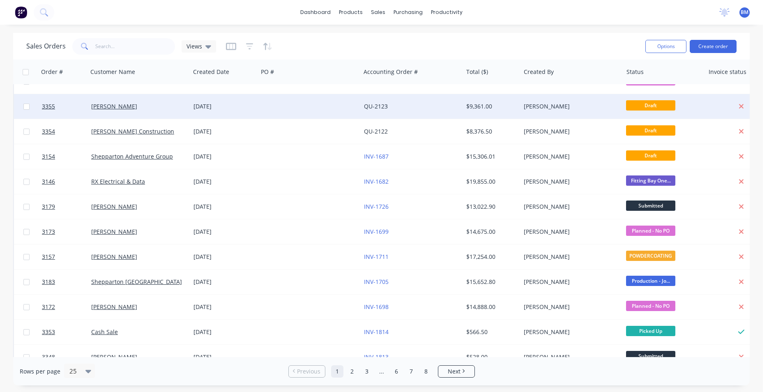
click at [184, 117] on div "[PERSON_NAME]" at bounding box center [139, 106] width 102 height 25
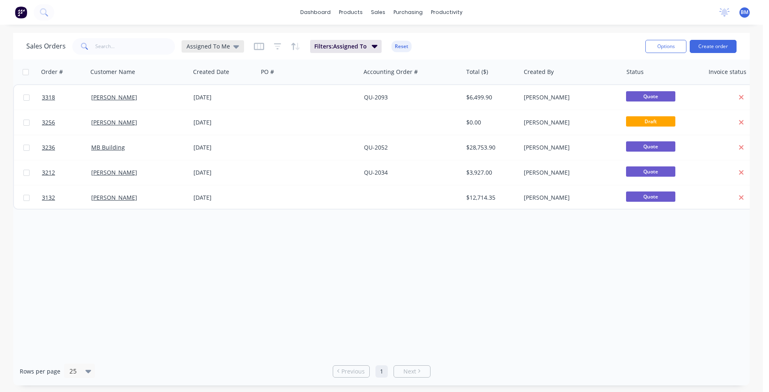
drag, startPoint x: 217, startPoint y: 43, endPoint x: 221, endPoint y: 45, distance: 4.8
click at [218, 43] on span "Assigned To Me" at bounding box center [208, 46] width 44 height 9
click at [226, 117] on button "None" at bounding box center [231, 116] width 94 height 9
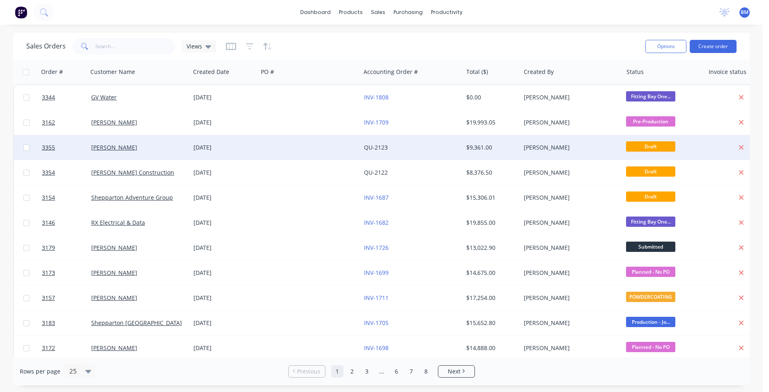
click at [744, 149] on div at bounding box center [741, 147] width 66 height 7
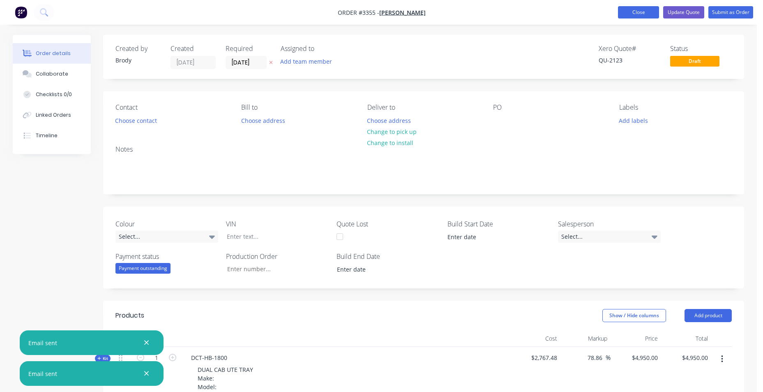
click at [632, 13] on button "Close" at bounding box center [638, 12] width 41 height 12
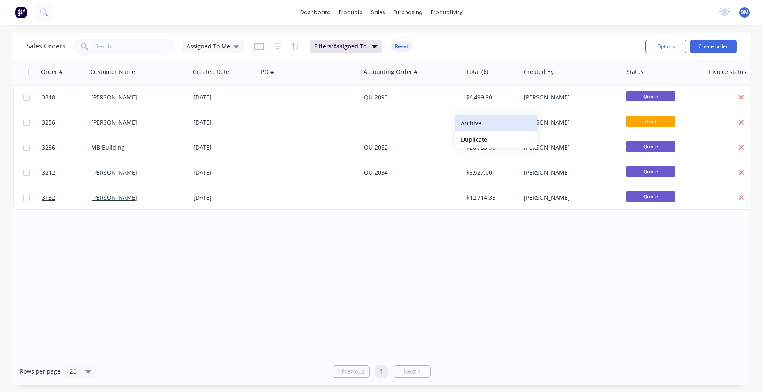
click at [478, 123] on button "Archive" at bounding box center [496, 123] width 82 height 16
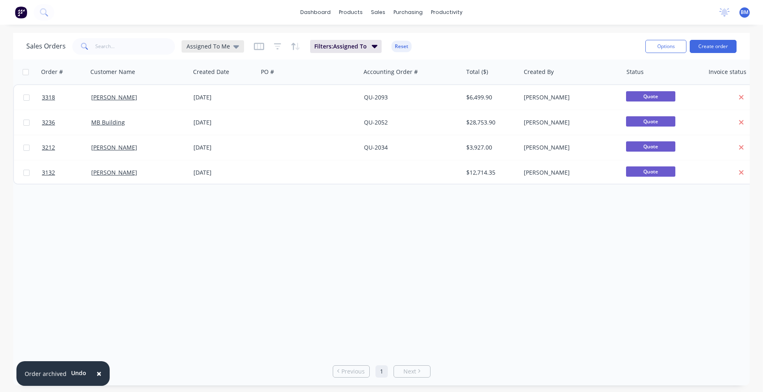
click at [233, 48] on icon at bounding box center [236, 46] width 6 height 9
click at [219, 117] on button "None" at bounding box center [231, 116] width 94 height 9
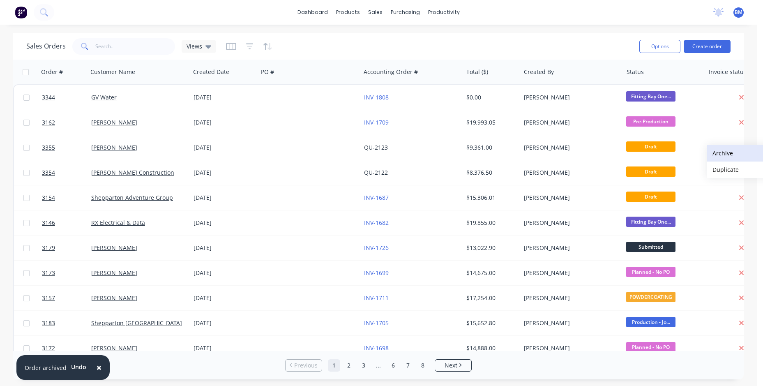
click at [736, 150] on button "Archive" at bounding box center [747, 153] width 82 height 16
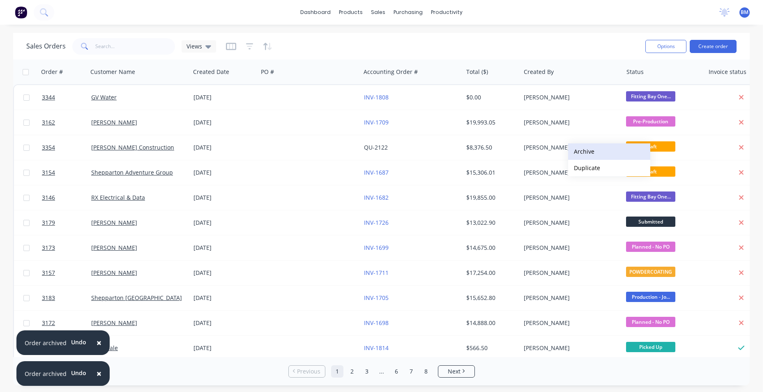
click at [601, 151] on button "Archive" at bounding box center [609, 151] width 82 height 16
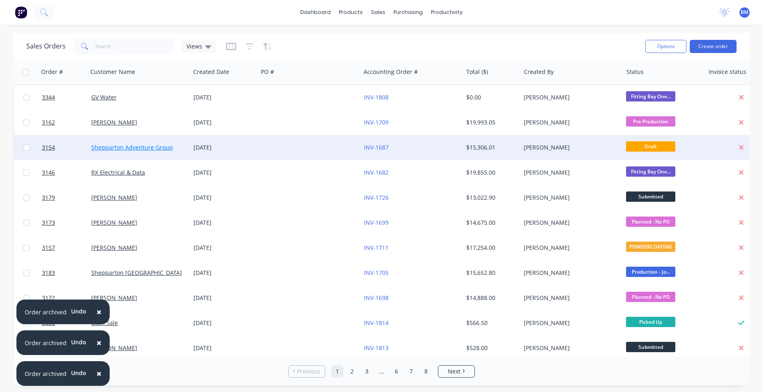
click at [121, 150] on link "Shepparton Adventure Group" at bounding box center [132, 147] width 82 height 8
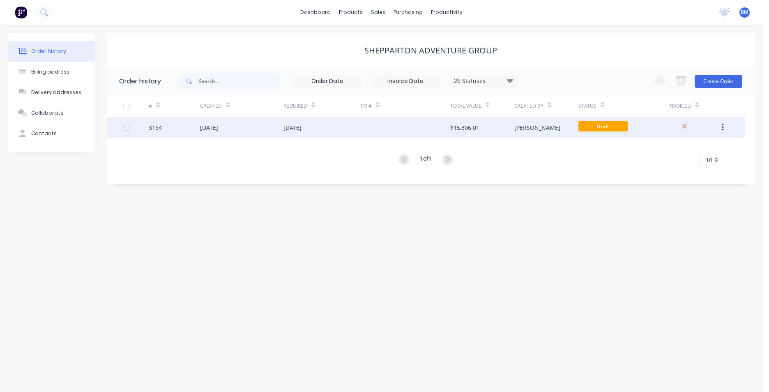
click at [411, 127] on div at bounding box center [406, 127] width 90 height 21
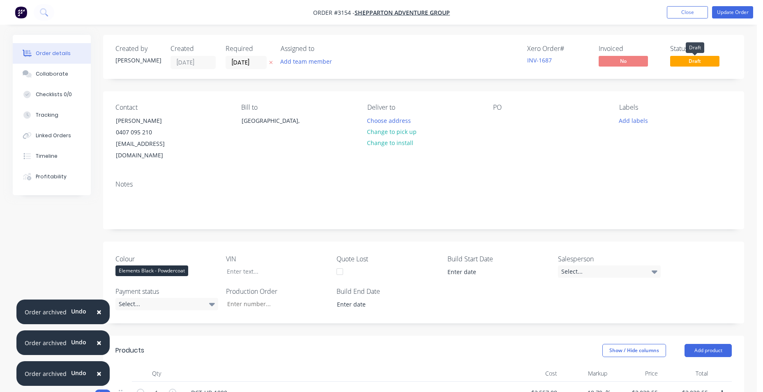
click at [700, 59] on span "Draft" at bounding box center [694, 61] width 49 height 10
click at [719, 13] on button "Update Order" at bounding box center [732, 12] width 41 height 12
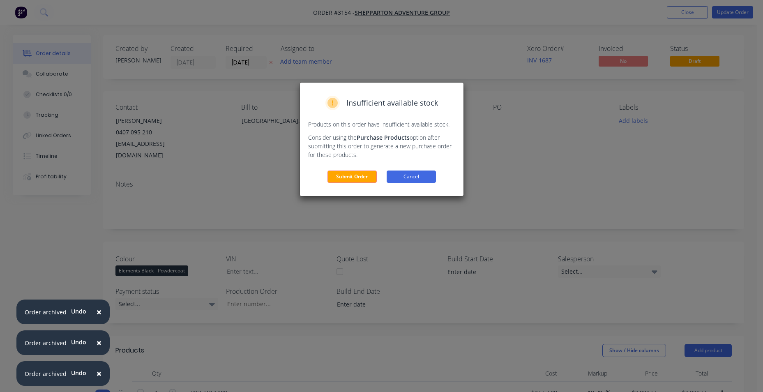
click at [397, 172] on button "Cancel" at bounding box center [410, 176] width 49 height 12
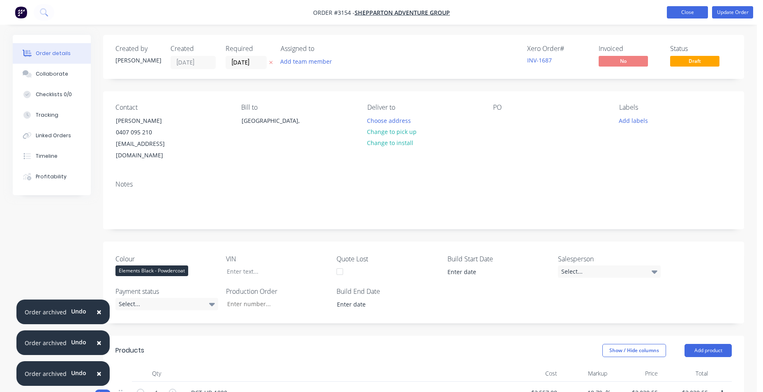
click at [678, 16] on button "Close" at bounding box center [686, 12] width 41 height 12
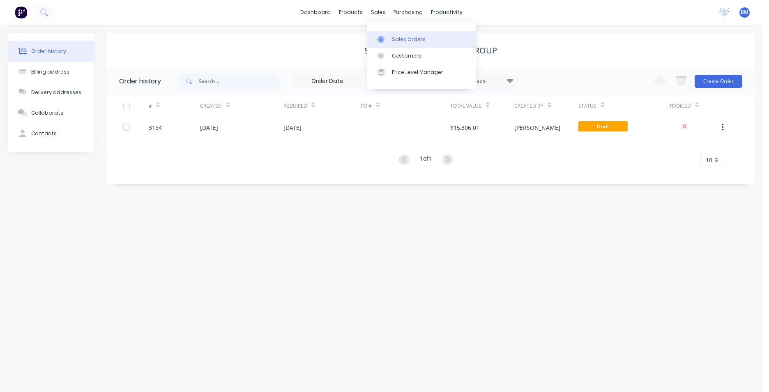
click at [382, 41] on icon at bounding box center [380, 39] width 7 height 7
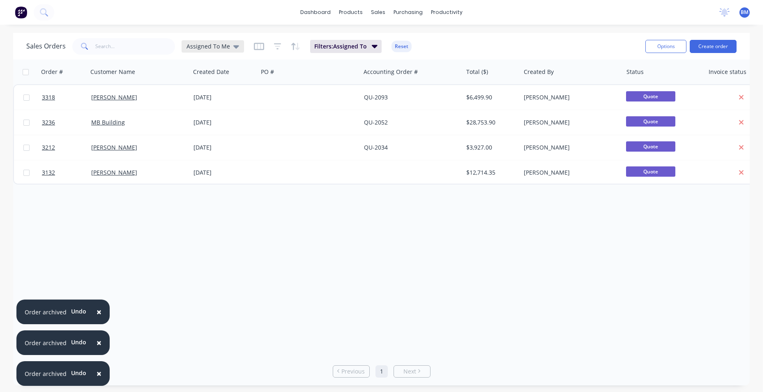
click at [236, 45] on icon at bounding box center [236, 46] width 6 height 3
click at [229, 114] on button "None" at bounding box center [231, 116] width 94 height 9
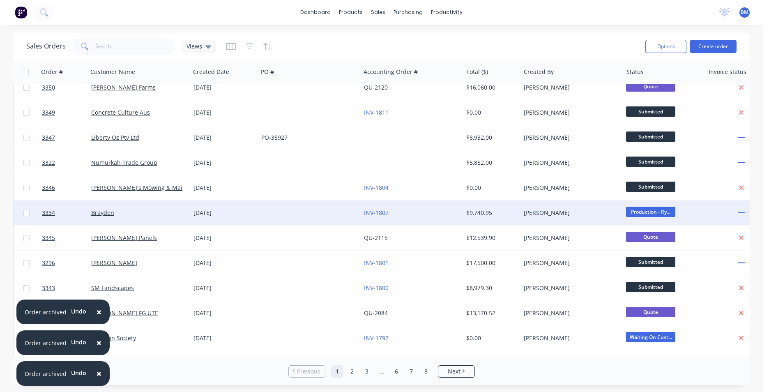
scroll to position [358, 0]
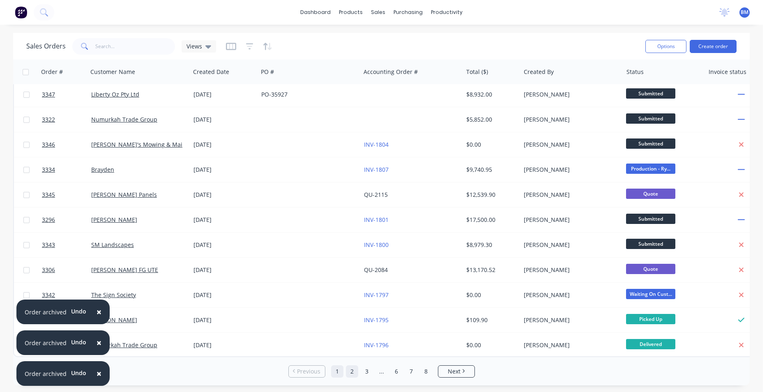
click at [351, 369] on link "2" at bounding box center [352, 371] width 12 height 12
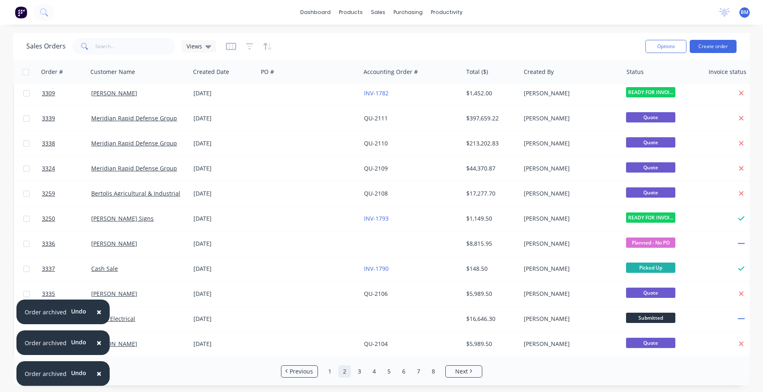
scroll to position [0, 0]
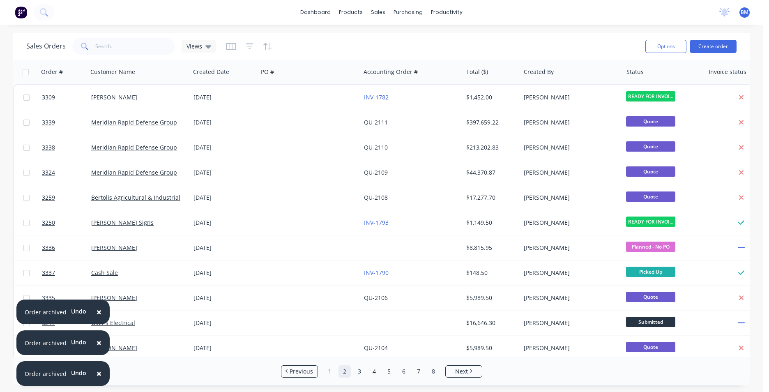
click at [99, 309] on span "×" at bounding box center [98, 311] width 5 height 11
click at [96, 343] on span "×" at bounding box center [98, 342] width 5 height 11
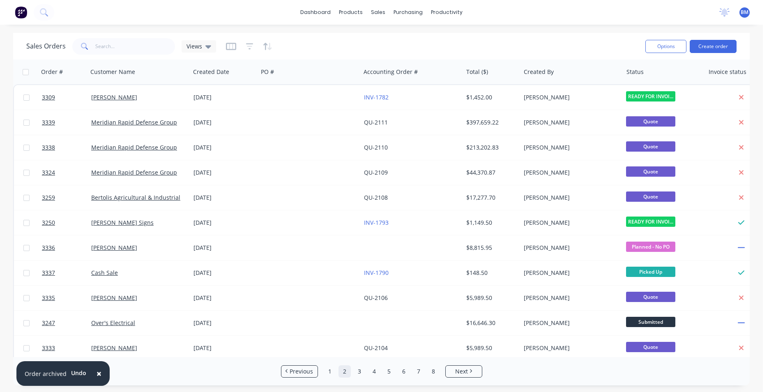
click at [97, 373] on span "×" at bounding box center [98, 373] width 5 height 11
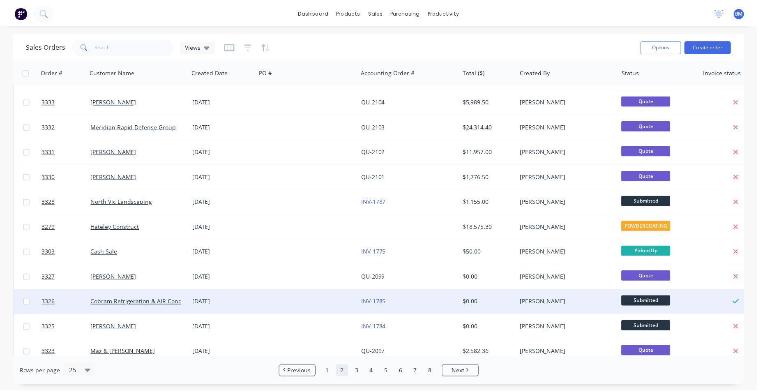
scroll to position [287, 0]
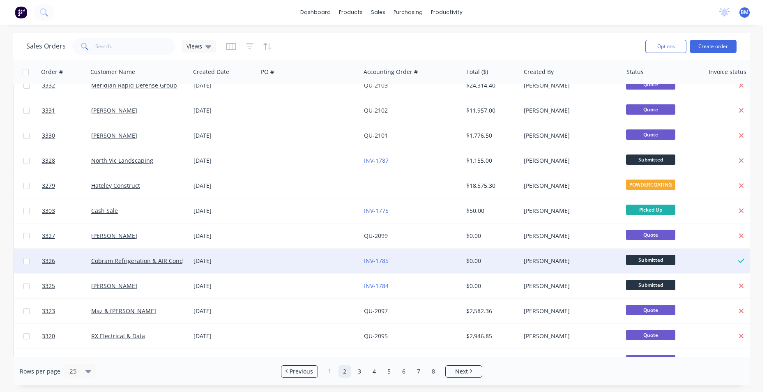
click at [239, 258] on div "[DATE]" at bounding box center [223, 261] width 61 height 8
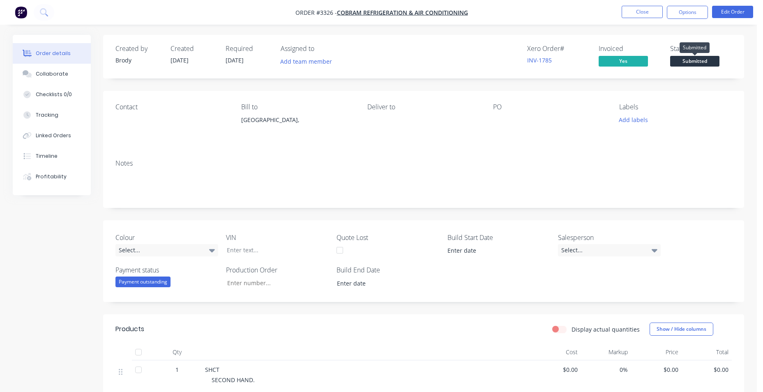
click at [684, 60] on span "Submitted" at bounding box center [694, 61] width 49 height 10
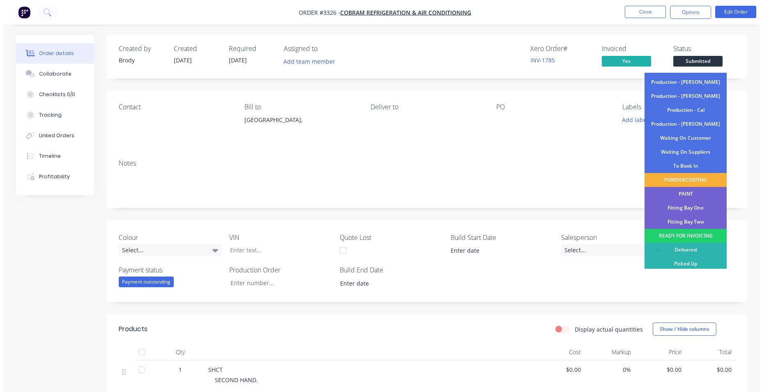
scroll to position [83, 0]
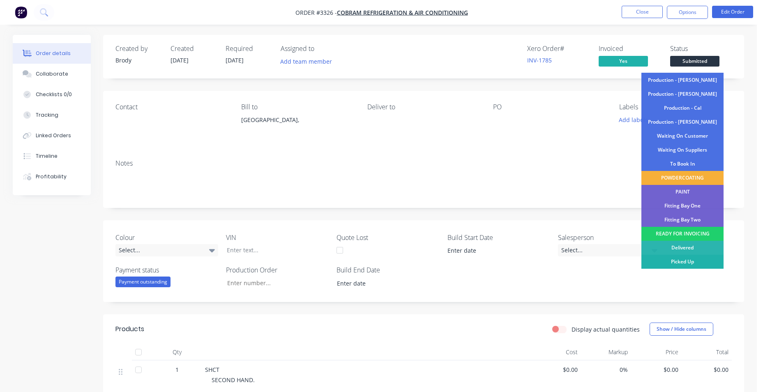
click at [664, 260] on div "Picked Up" at bounding box center [682, 262] width 82 height 14
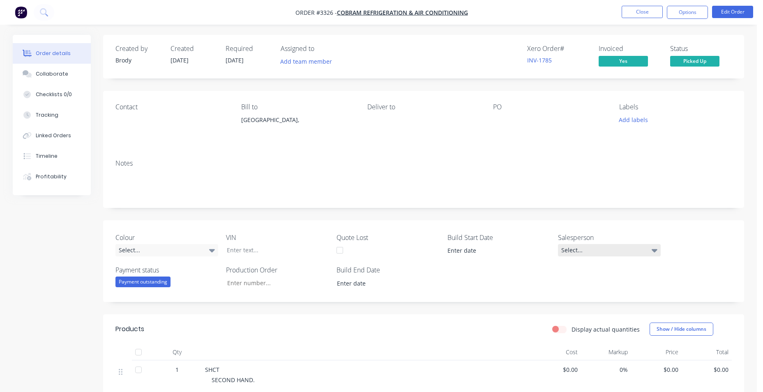
click at [579, 252] on div "Select..." at bounding box center [609, 250] width 103 height 12
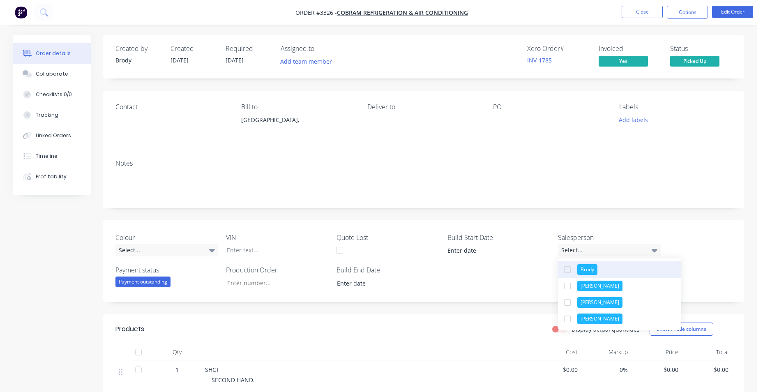
click at [573, 268] on div "button" at bounding box center [567, 269] width 16 height 16
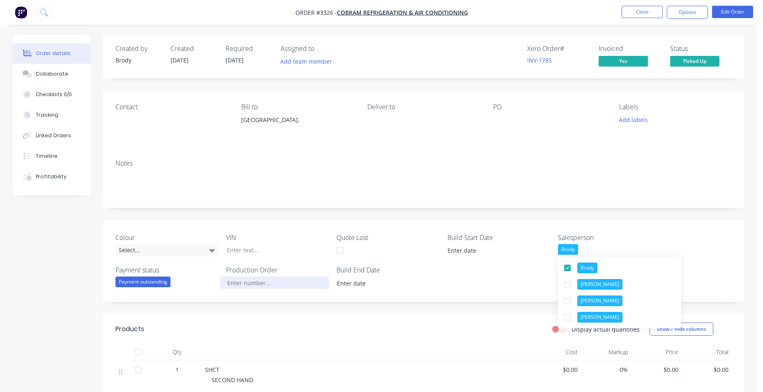
click at [234, 282] on input "Colour" at bounding box center [274, 282] width 108 height 12
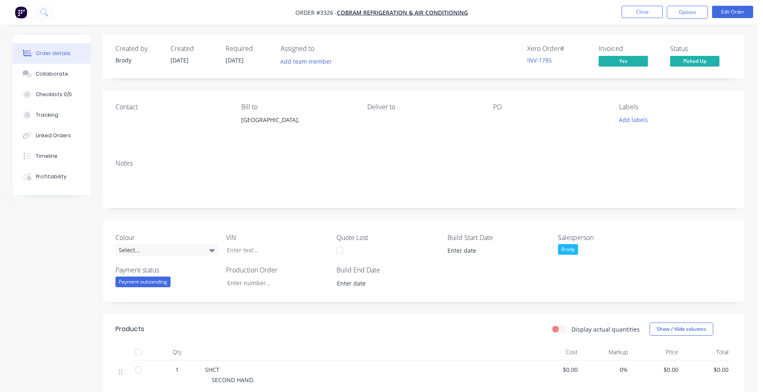
click at [152, 283] on div "Payment outstanding" at bounding box center [142, 281] width 55 height 11
click at [154, 315] on div "Payment received" at bounding box center [146, 314] width 48 height 11
click at [656, 9] on button "Close" at bounding box center [641, 12] width 41 height 12
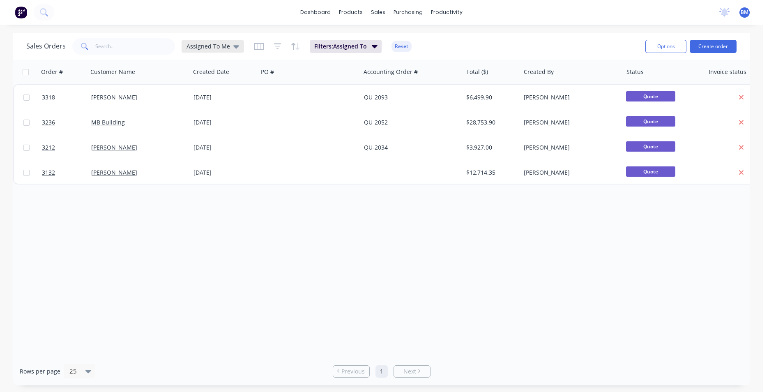
click at [200, 48] on span "Assigned To Me" at bounding box center [208, 46] width 44 height 9
click at [206, 166] on button "Open Quotes" at bounding box center [231, 165] width 94 height 9
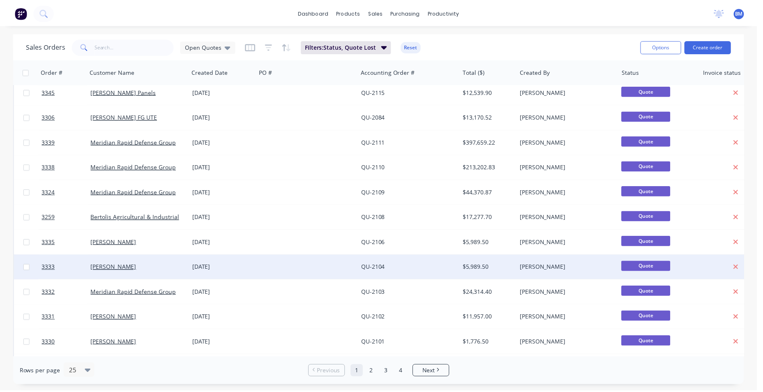
scroll to position [82, 0]
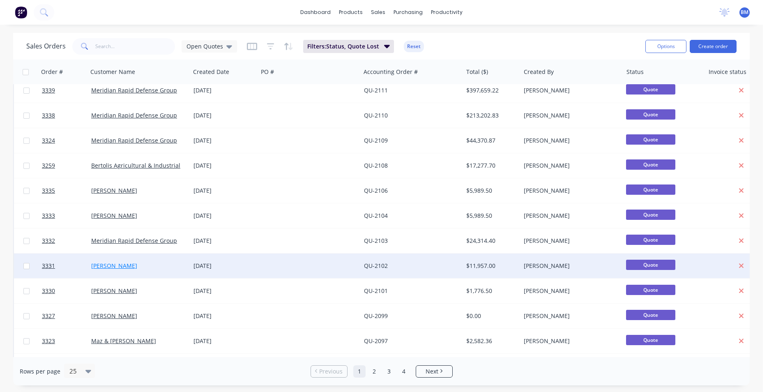
click at [108, 267] on link "[PERSON_NAME]" at bounding box center [114, 266] width 46 height 8
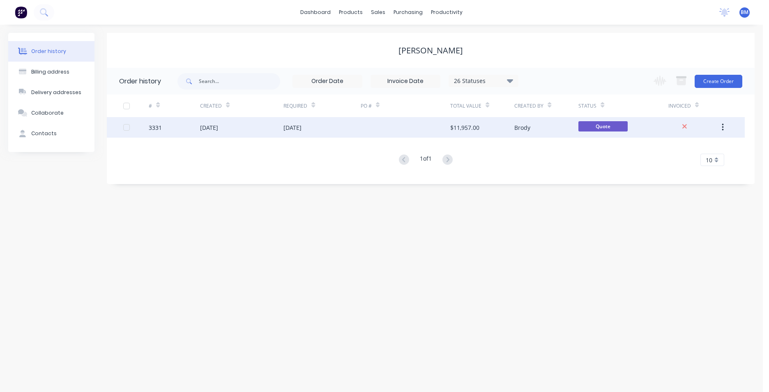
click at [292, 131] on div "[DATE]" at bounding box center [292, 127] width 18 height 9
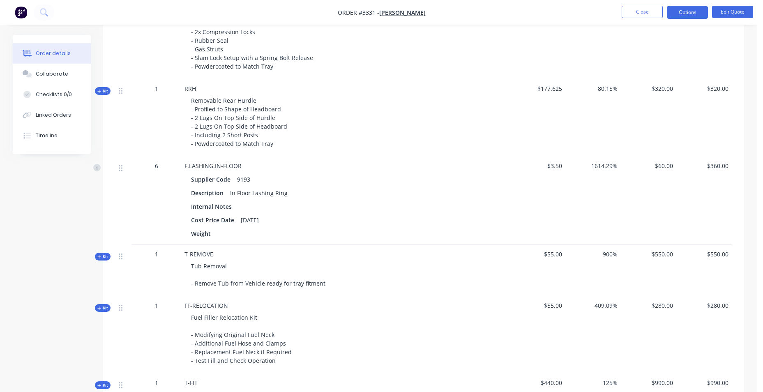
scroll to position [657, 0]
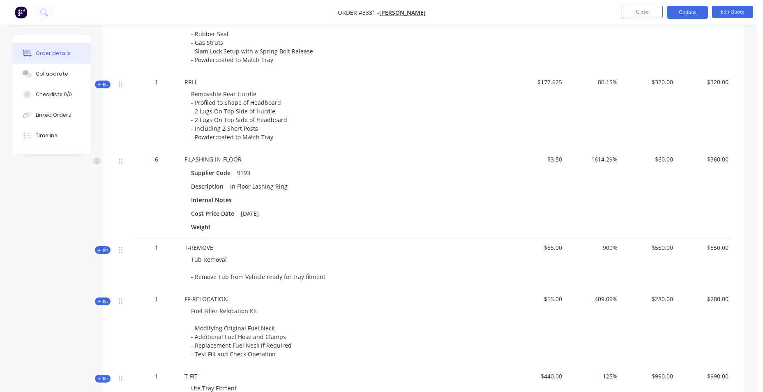
drag, startPoint x: 263, startPoint y: 105, endPoint x: 262, endPoint y: 101, distance: 4.5
drag, startPoint x: 262, startPoint y: 101, endPoint x: 524, endPoint y: 56, distance: 265.0
click at [525, 52] on div "$709.245" at bounding box center [537, 25] width 55 height 94
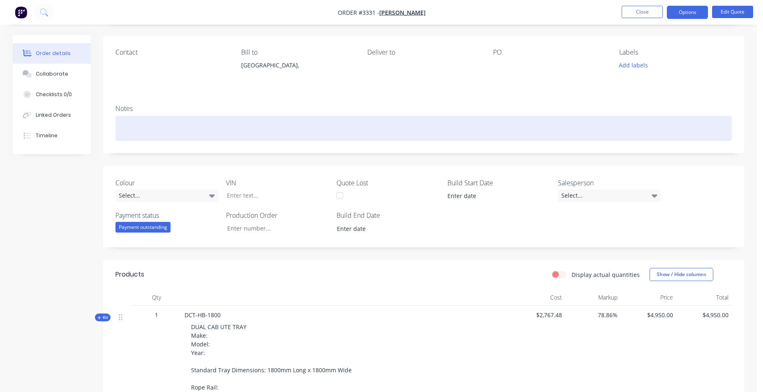
scroll to position [41, 0]
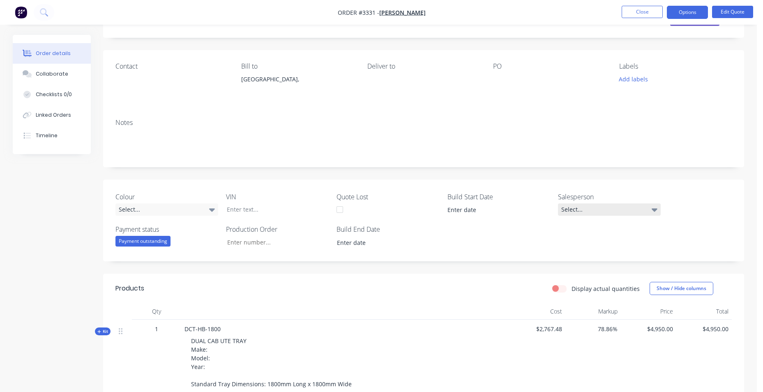
click at [618, 213] on div "Select..." at bounding box center [609, 209] width 103 height 12
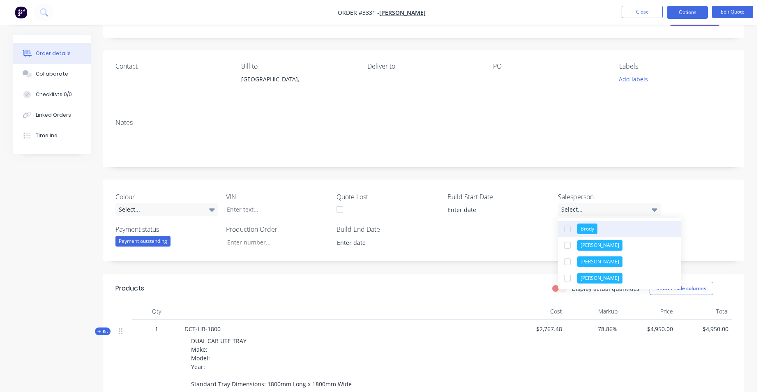
click at [614, 229] on button "Brody" at bounding box center [619, 229] width 123 height 16
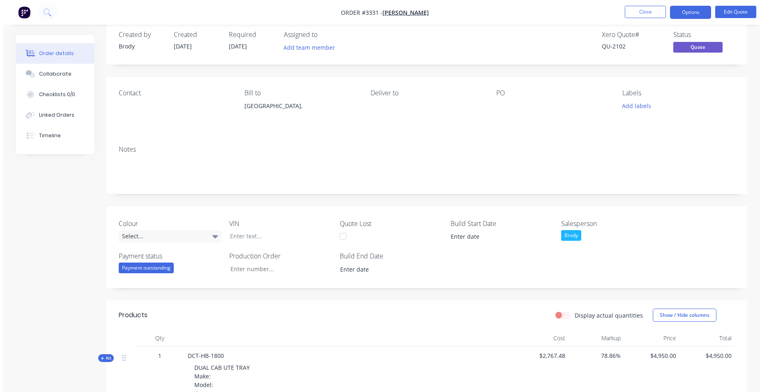
scroll to position [0, 0]
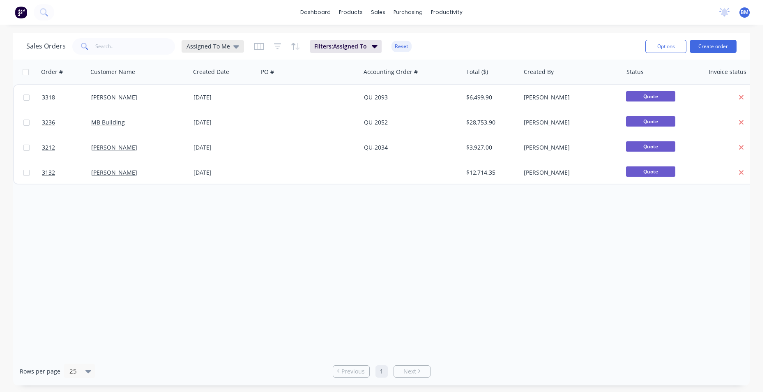
click at [234, 50] on div "Assigned To Me" at bounding box center [212, 46] width 62 height 12
click at [220, 168] on button "Open Quotes" at bounding box center [231, 165] width 94 height 9
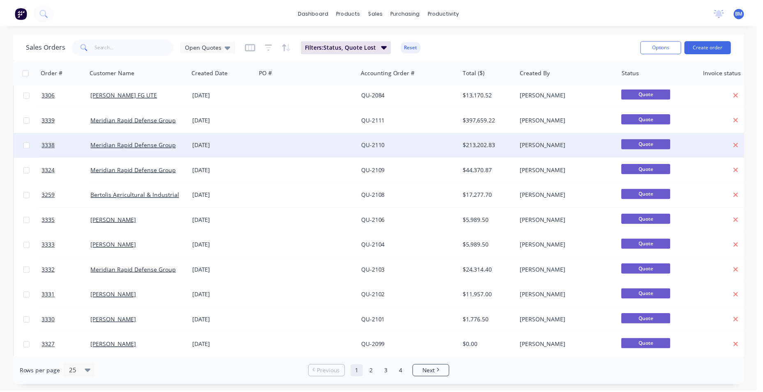
scroll to position [246, 0]
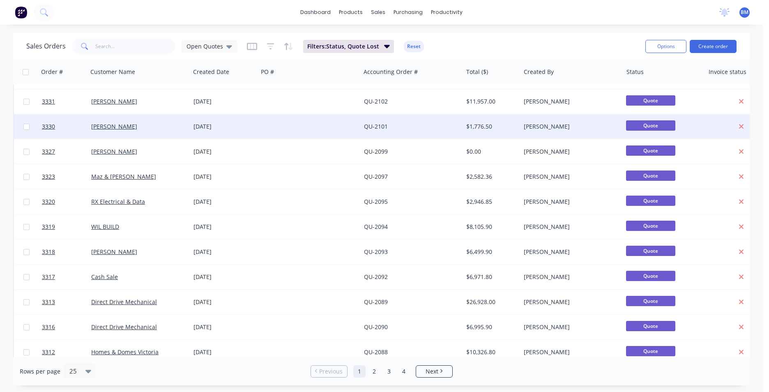
click at [262, 126] on div at bounding box center [309, 126] width 102 height 25
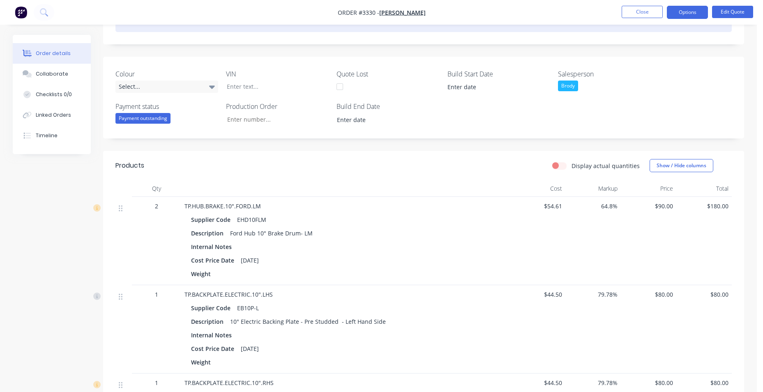
scroll to position [41, 0]
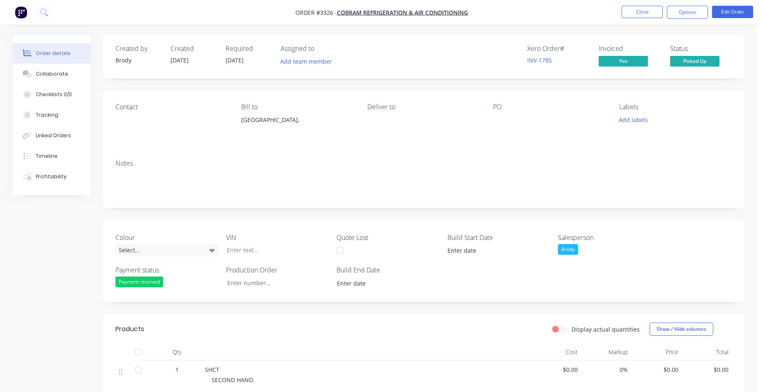
click at [22, 11] on img "button" at bounding box center [21, 12] width 12 height 12
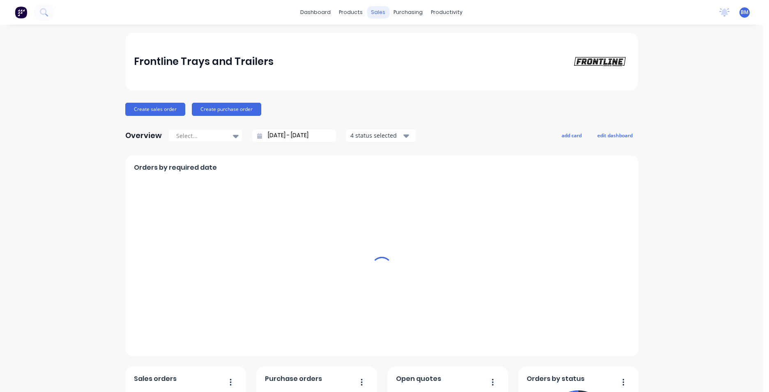
click at [374, 17] on div "sales" at bounding box center [378, 12] width 23 height 12
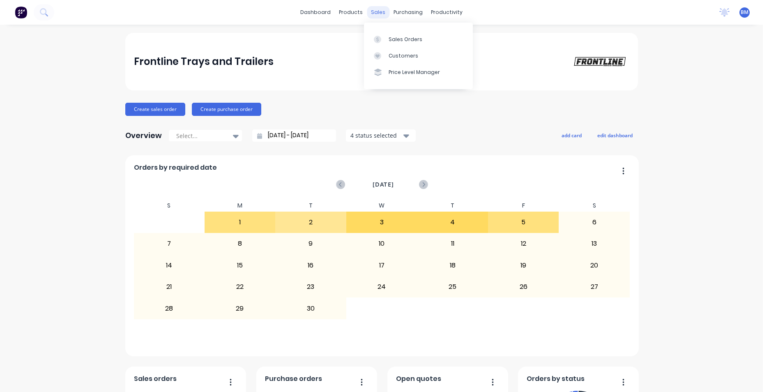
click at [374, 16] on div "sales" at bounding box center [378, 12] width 23 height 12
click at [374, 32] on link "Sales Orders" at bounding box center [418, 39] width 109 height 16
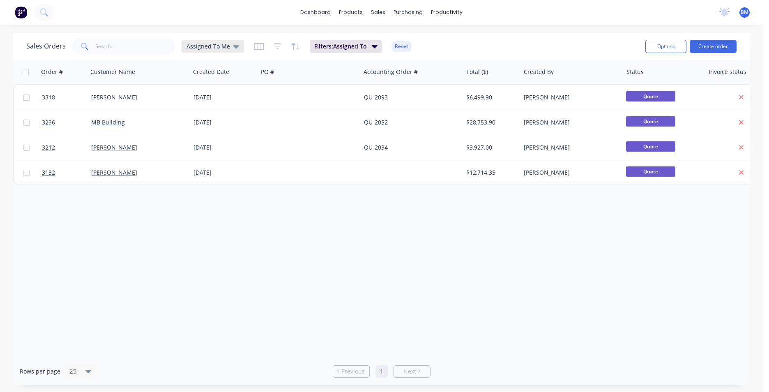
click at [228, 50] on div "Assigned To Me" at bounding box center [212, 46] width 53 height 7
click at [221, 165] on button "Open Quotes" at bounding box center [231, 165] width 94 height 9
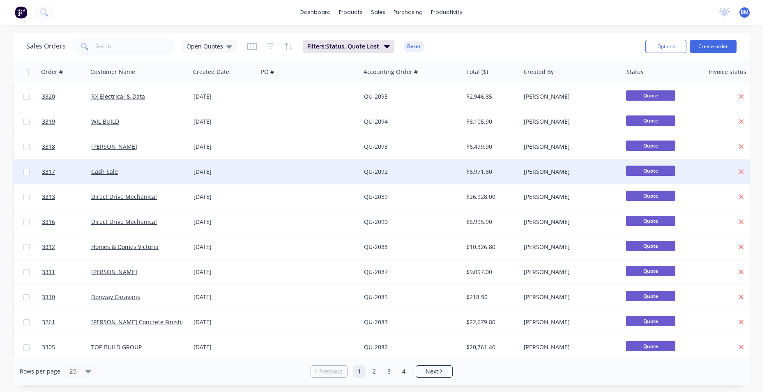
scroll to position [358, 0]
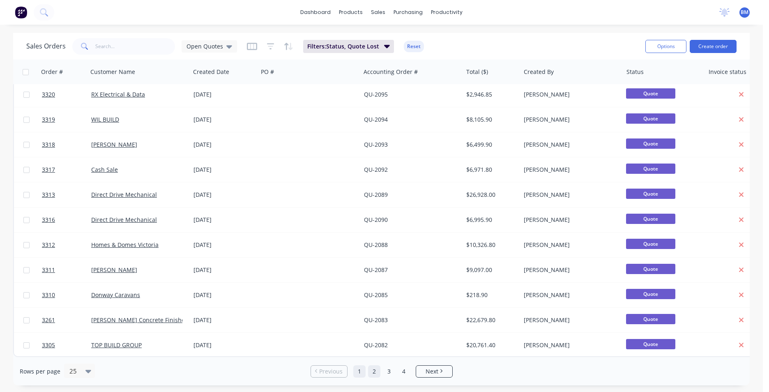
click at [375, 374] on link "2" at bounding box center [374, 371] width 12 height 12
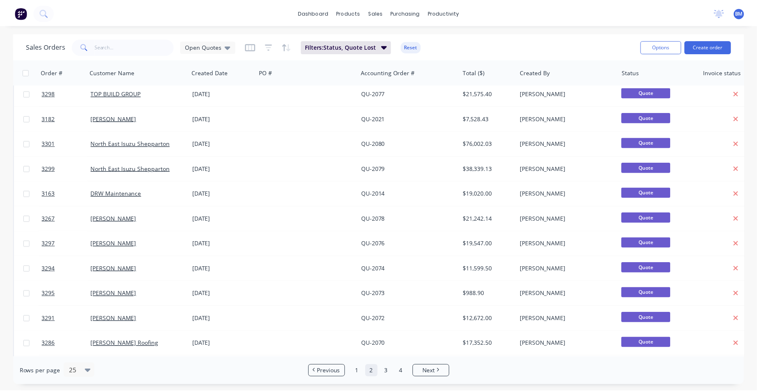
scroll to position [0, 0]
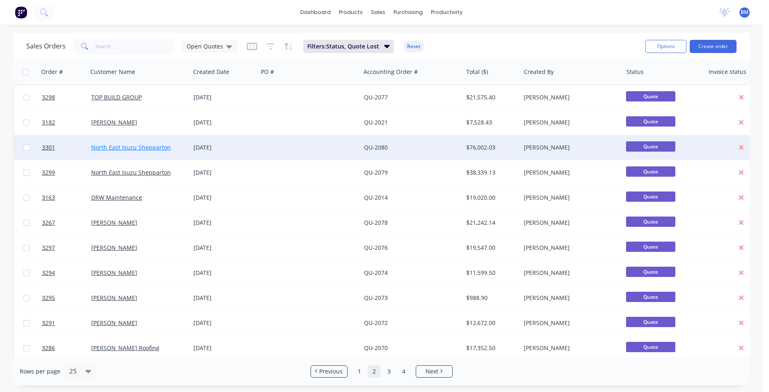
click at [157, 149] on link "North East Isuzu Shepparton" at bounding box center [131, 147] width 80 height 8
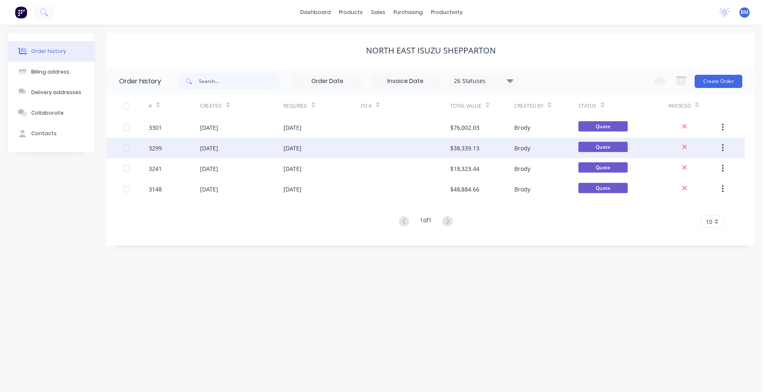
click at [222, 153] on div "[DATE]" at bounding box center [241, 148] width 83 height 21
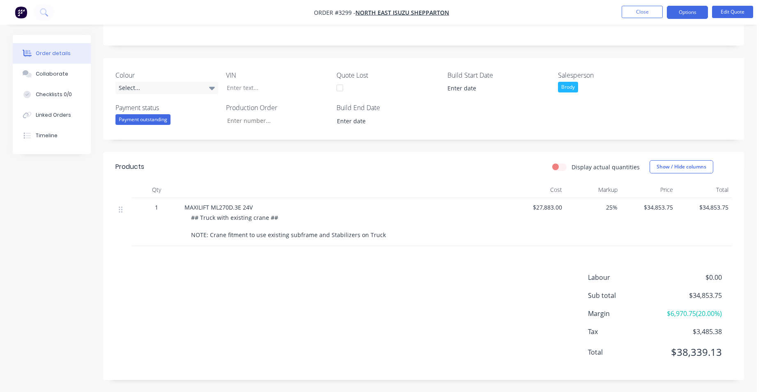
scroll to position [148, 0]
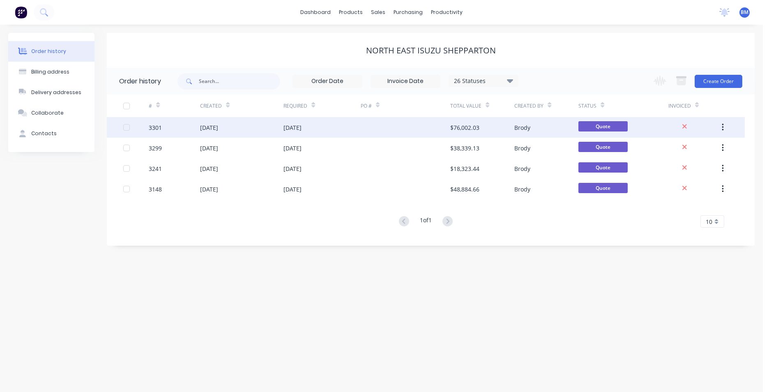
click at [283, 129] on div "[DATE]" at bounding box center [241, 127] width 83 height 21
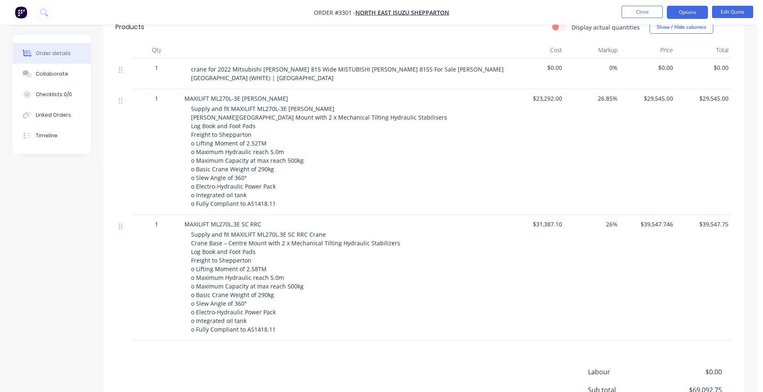
scroll to position [287, 0]
click at [677, 11] on button "Options" at bounding box center [686, 12] width 41 height 13
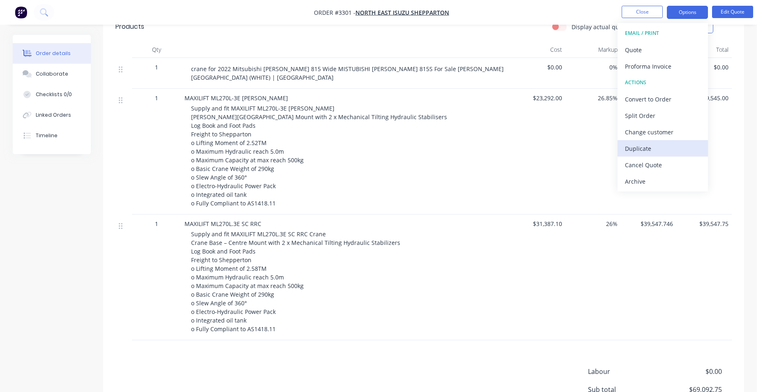
click at [674, 153] on div "Duplicate" at bounding box center [663, 148] width 76 height 12
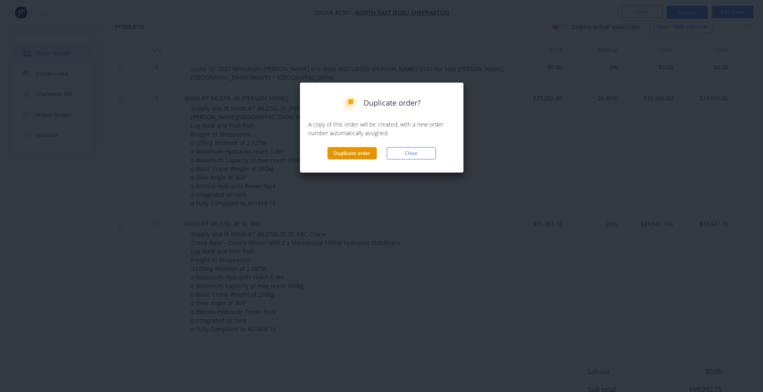
click at [356, 156] on button "Duplicate order" at bounding box center [351, 153] width 49 height 12
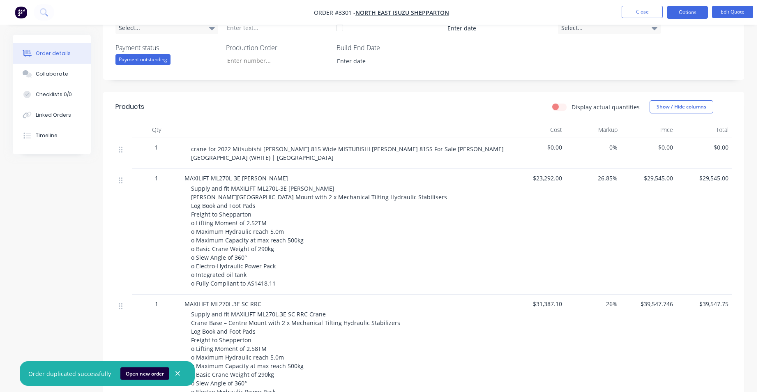
scroll to position [123, 0]
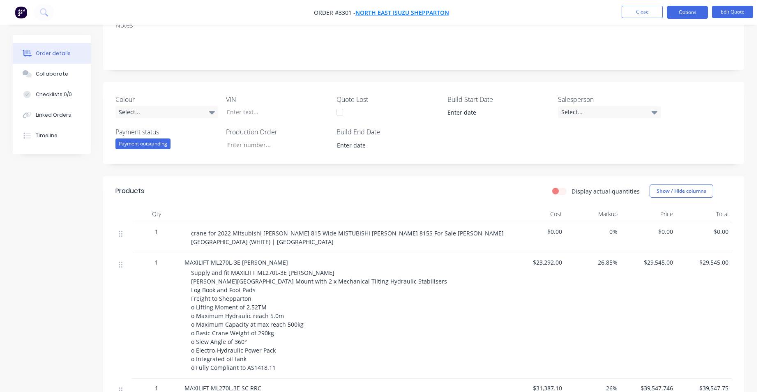
click at [434, 11] on span "North East Isuzu Shepparton" at bounding box center [402, 13] width 94 height 8
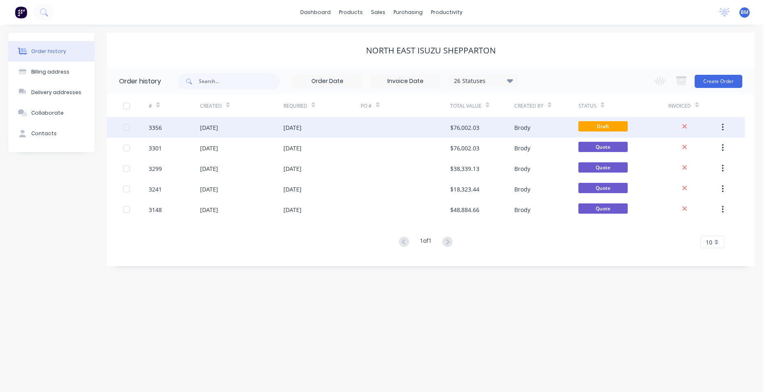
click at [519, 124] on div "Brody" at bounding box center [522, 127] width 16 height 9
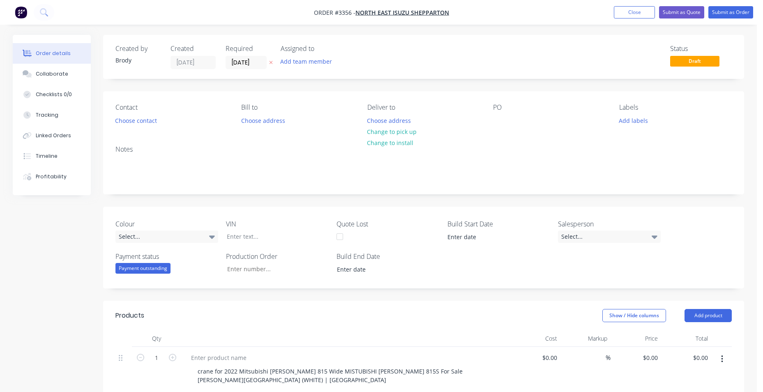
type input "$23,292.00"
type input "26.85"
type input "$29,545.00"
type input "$31,387.10"
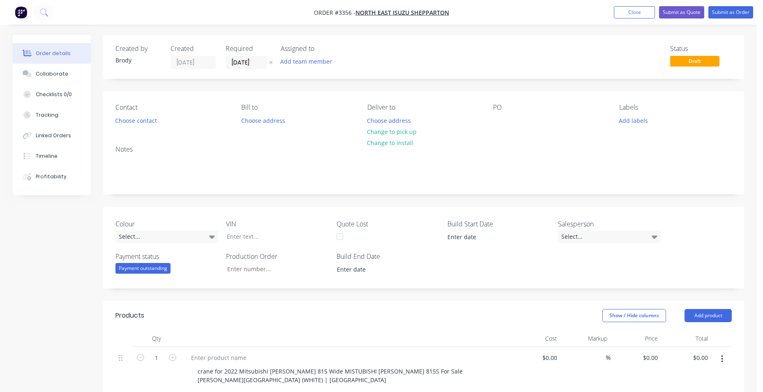
type input "26"
type input "$39,547.746"
type input "$39,547.75"
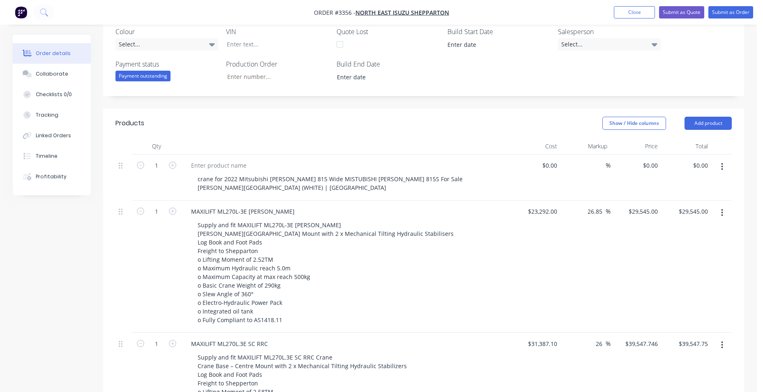
scroll to position [205, 0]
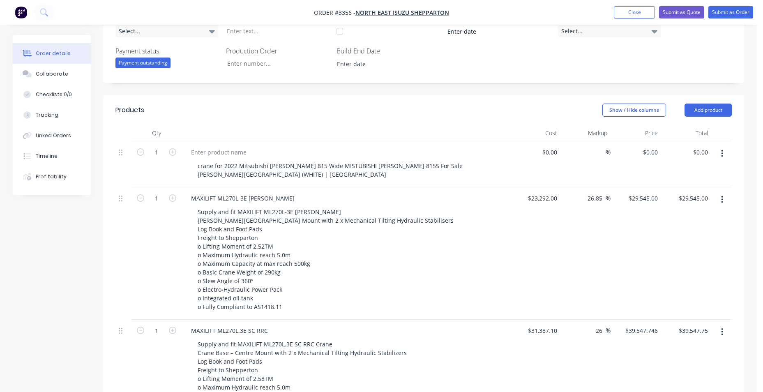
click at [723, 154] on button "button" at bounding box center [721, 153] width 19 height 15
click at [688, 211] on div "Delete" at bounding box center [692, 208] width 63 height 12
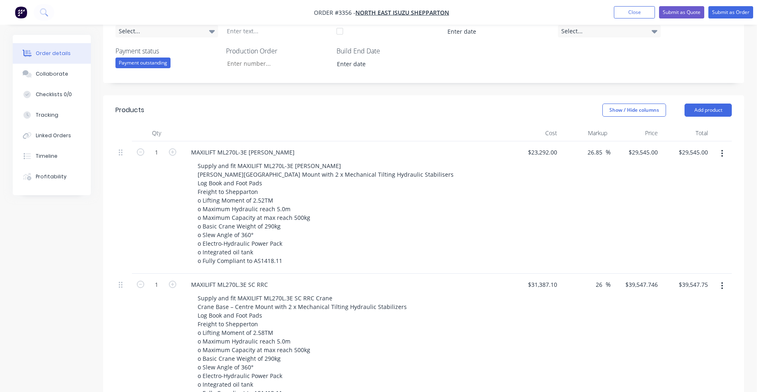
click at [724, 287] on button "button" at bounding box center [721, 285] width 19 height 15
click at [698, 336] on div "Delete" at bounding box center [692, 340] width 63 height 12
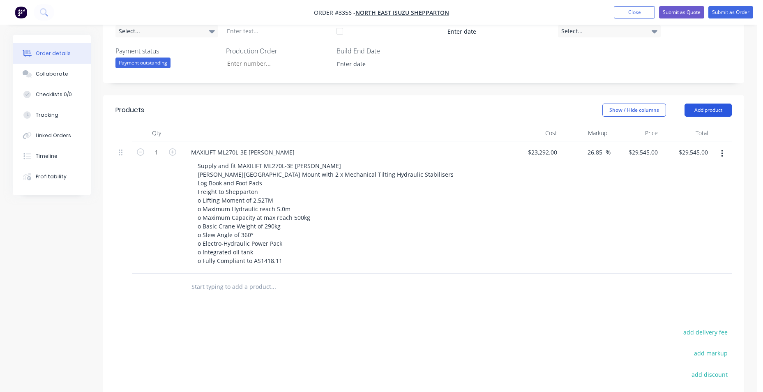
click at [710, 112] on button "Add product" at bounding box center [707, 109] width 47 height 13
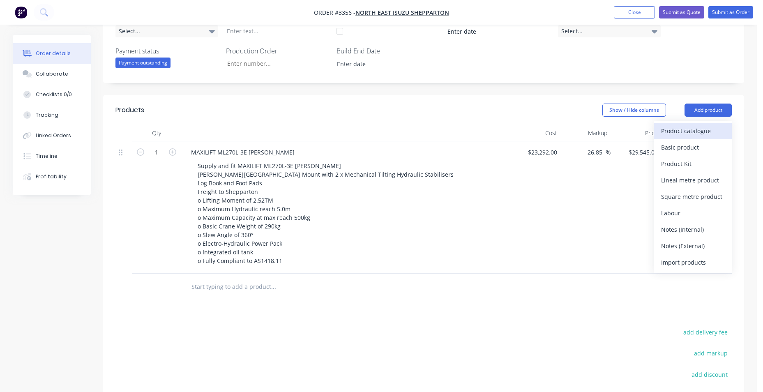
click at [701, 135] on div "Product catalogue" at bounding box center [692, 131] width 63 height 12
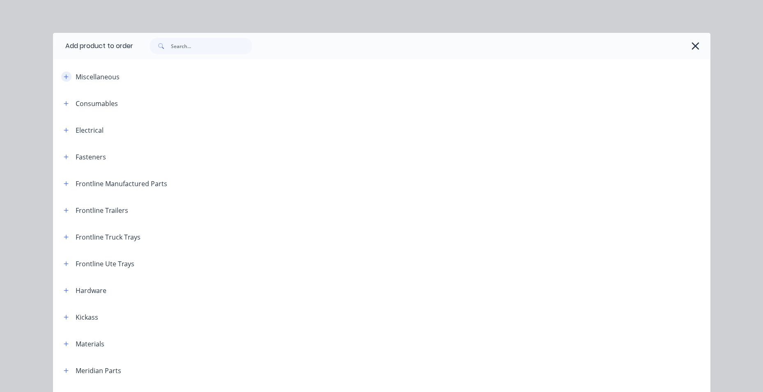
click at [64, 79] on icon "button" at bounding box center [66, 77] width 5 height 6
